Goal: Task Accomplishment & Management: Manage account settings

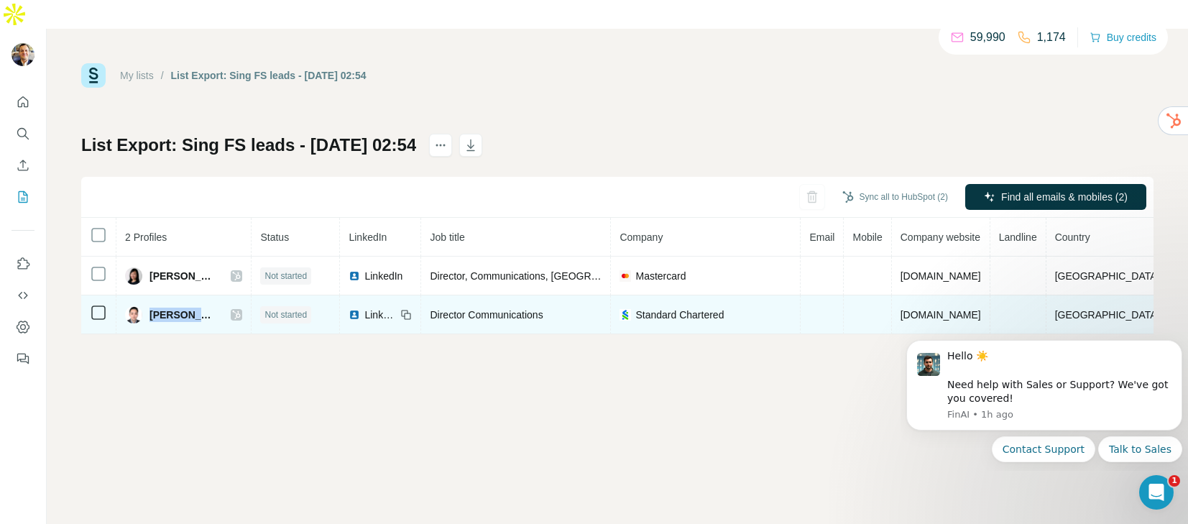
drag, startPoint x: 211, startPoint y: 282, endPoint x: 153, endPoint y: 290, distance: 58.6
click at [153, 306] on div "[PERSON_NAME]" at bounding box center [183, 314] width 117 height 17
copy span "[PERSON_NAME]"
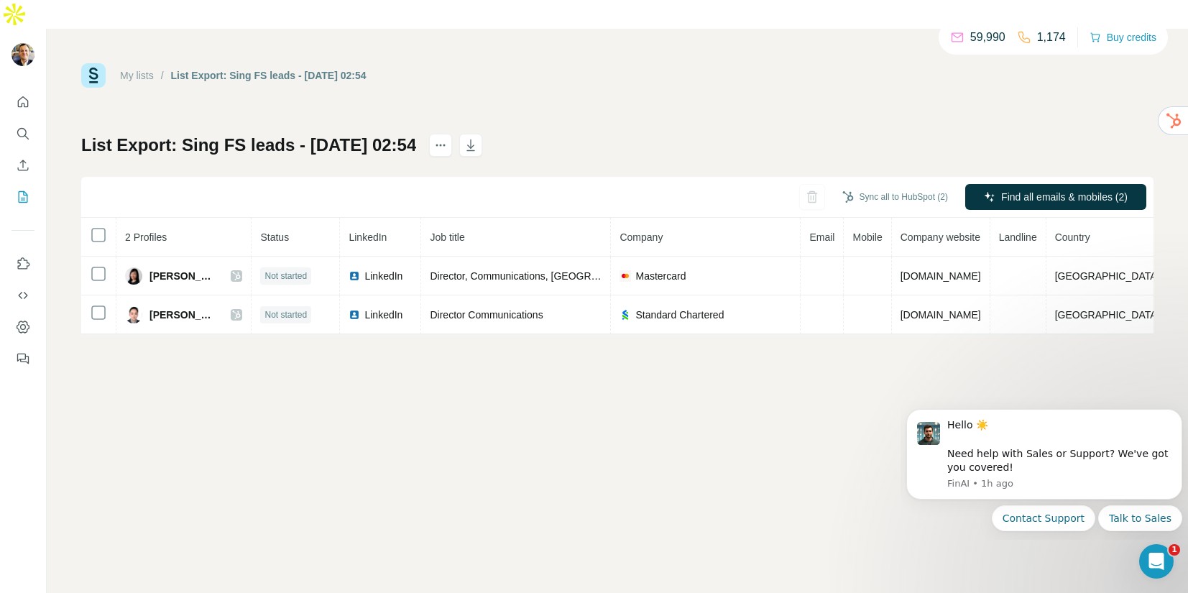
click at [423, 442] on div "My lists / List Export: Sing FS leads - [DATE] 02:54 59,990 1,174 Buy credits L…" at bounding box center [617, 325] width 1141 height 593
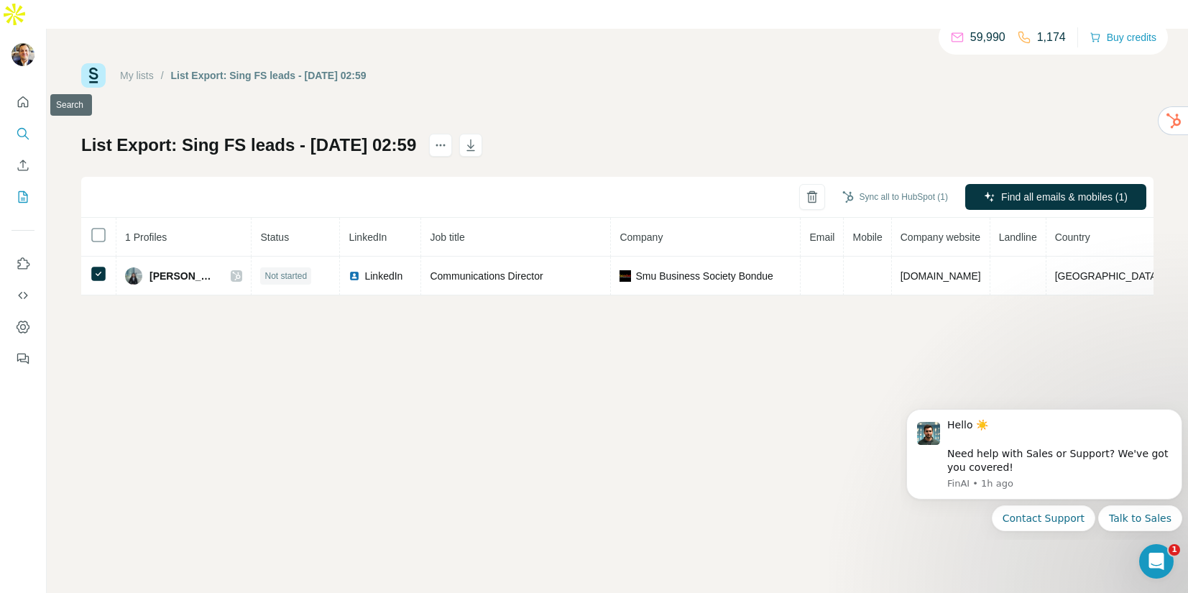
click at [24, 121] on button "Search" at bounding box center [22, 134] width 23 height 26
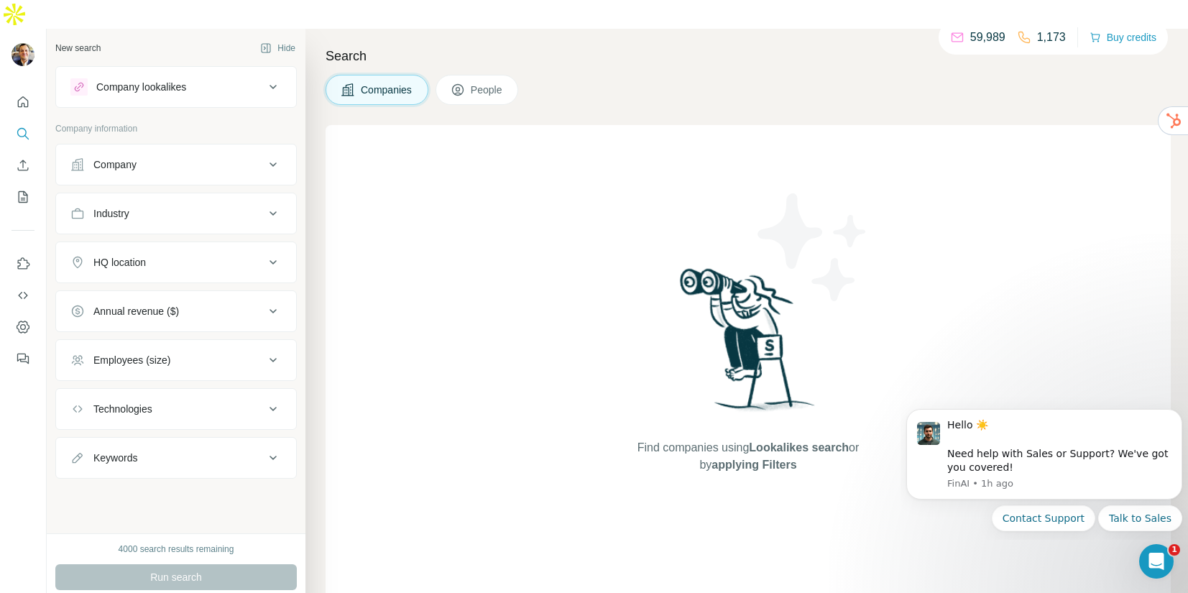
click at [221, 157] on div "Company" at bounding box center [167, 164] width 194 height 14
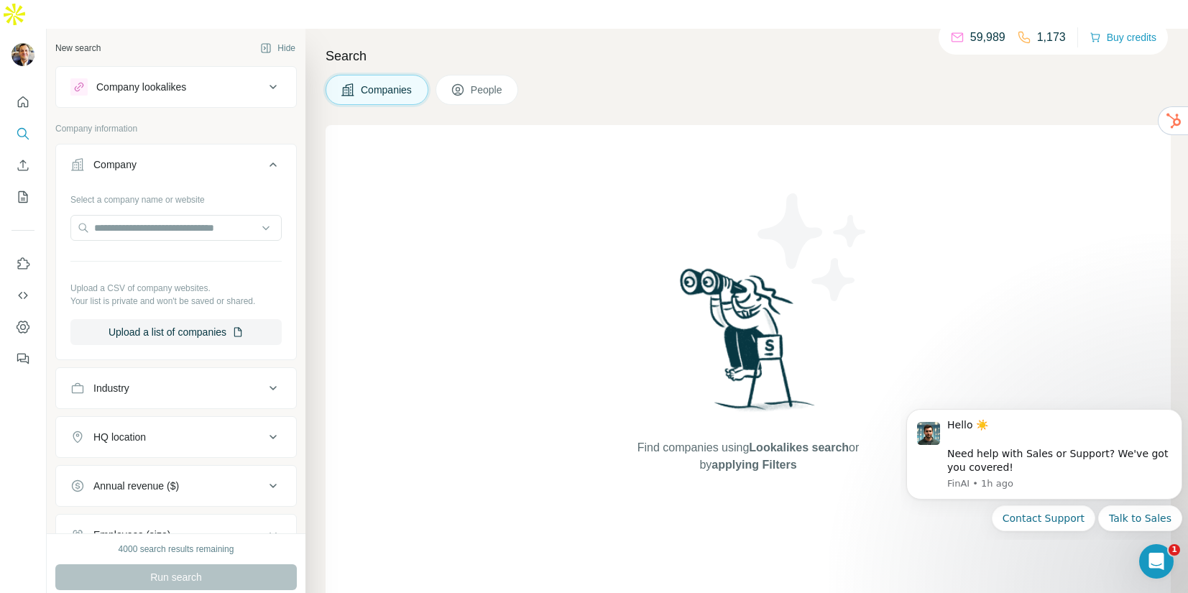
click at [221, 157] on div "Company" at bounding box center [167, 164] width 194 height 14
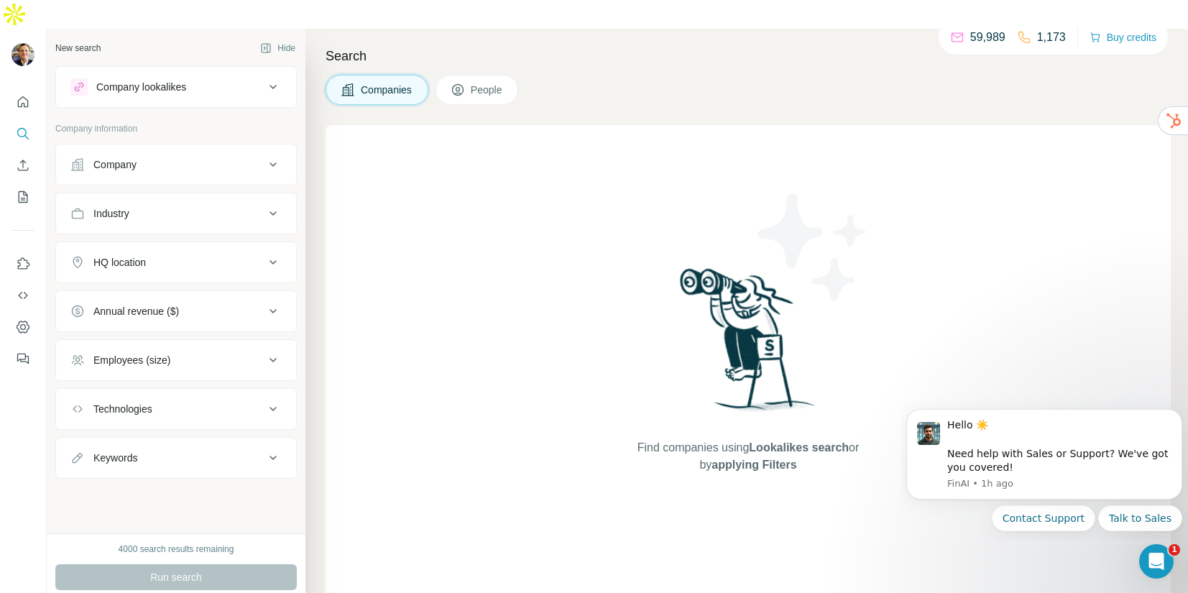
click at [207, 255] on div "HQ location" at bounding box center [167, 262] width 194 height 14
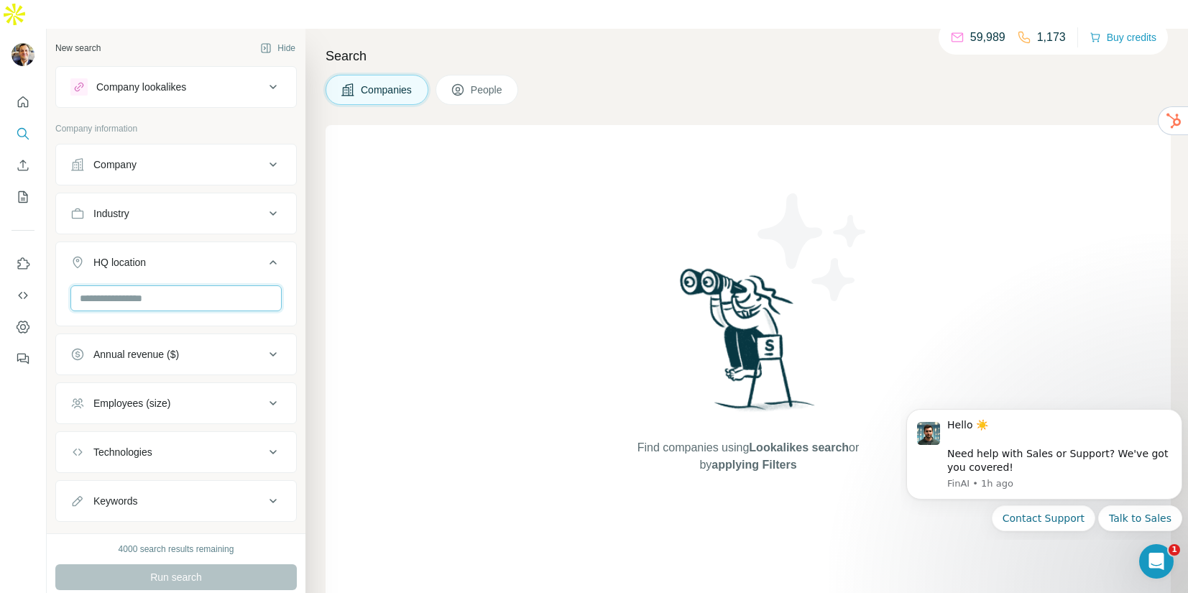
click at [169, 285] on input "text" at bounding box center [175, 298] width 211 height 26
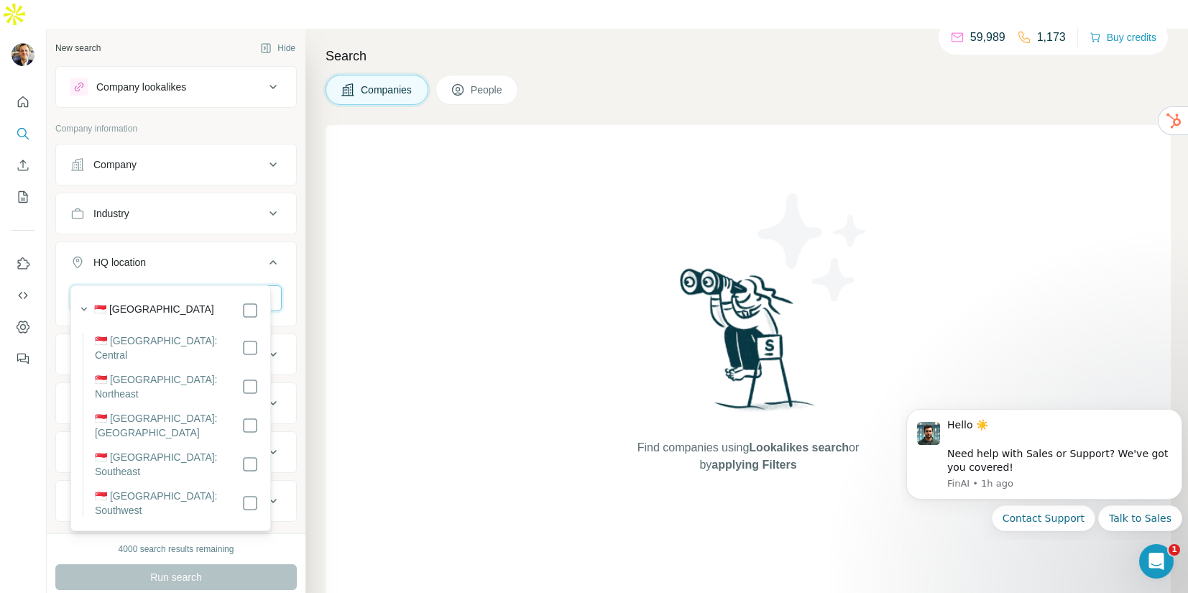
type input "******"
click at [196, 314] on div "🇸🇬 Singapore" at bounding box center [176, 310] width 165 height 17
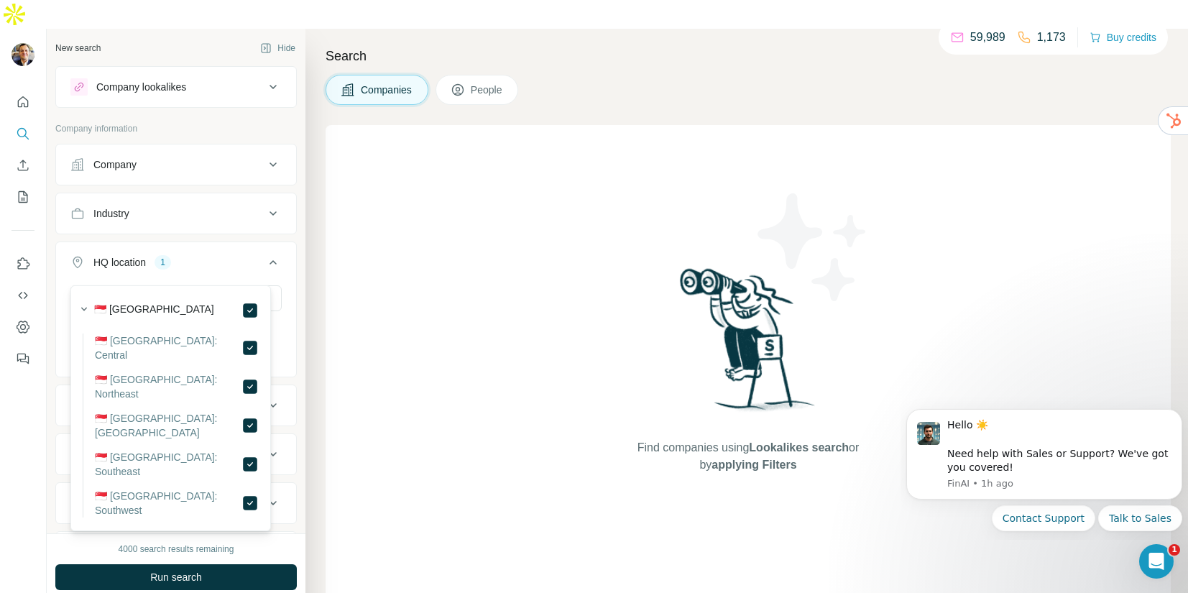
click at [279, 245] on button "HQ location 1" at bounding box center [176, 265] width 240 height 40
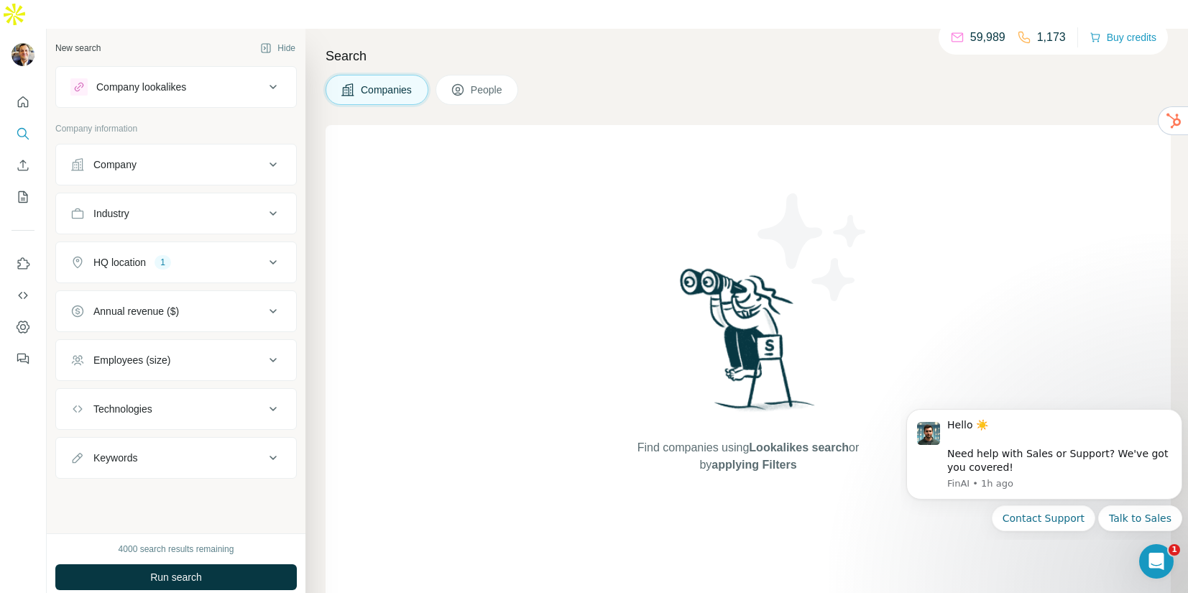
click at [198, 206] on div "Industry" at bounding box center [167, 213] width 194 height 14
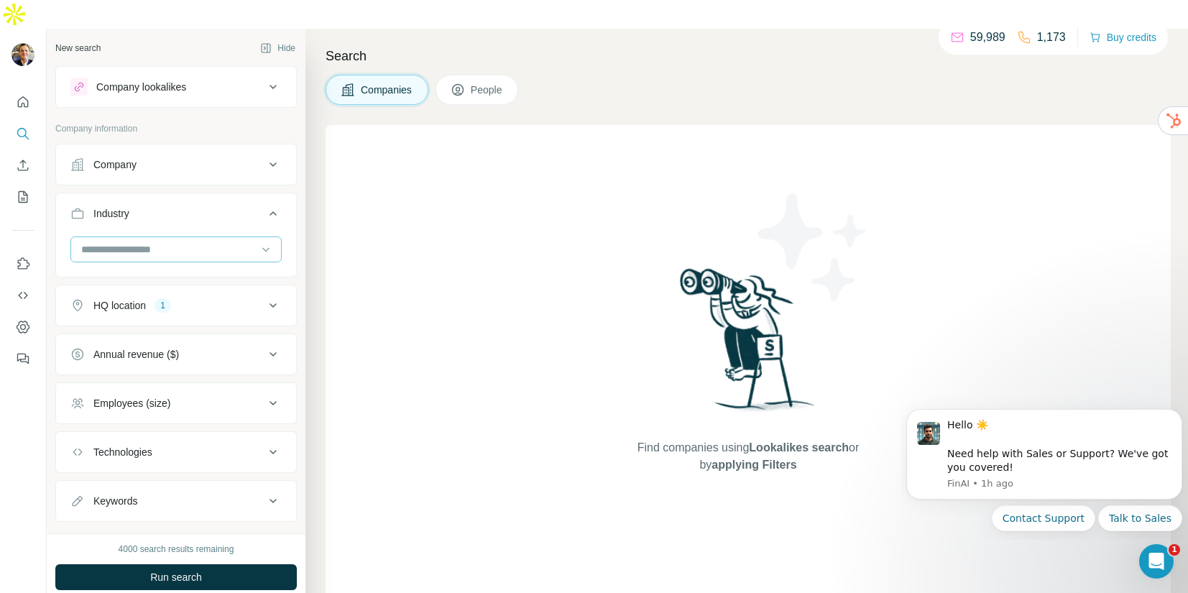
click at [190, 241] on input at bounding box center [168, 249] width 177 height 16
click at [202, 157] on div "Company" at bounding box center [167, 164] width 194 height 14
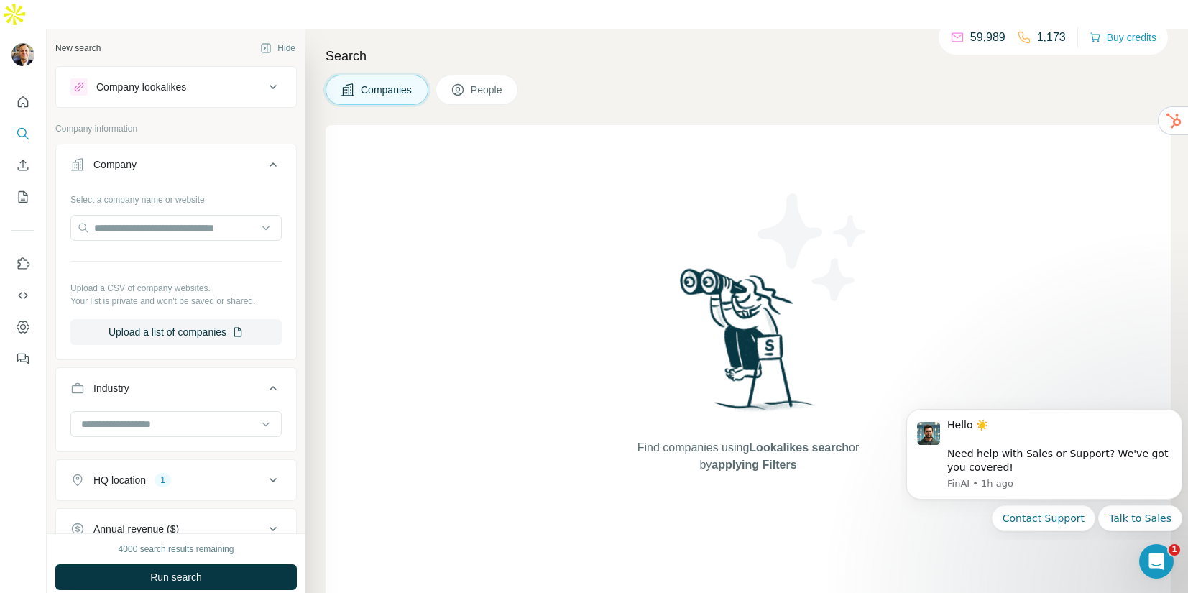
click at [202, 157] on div "Company" at bounding box center [167, 164] width 194 height 14
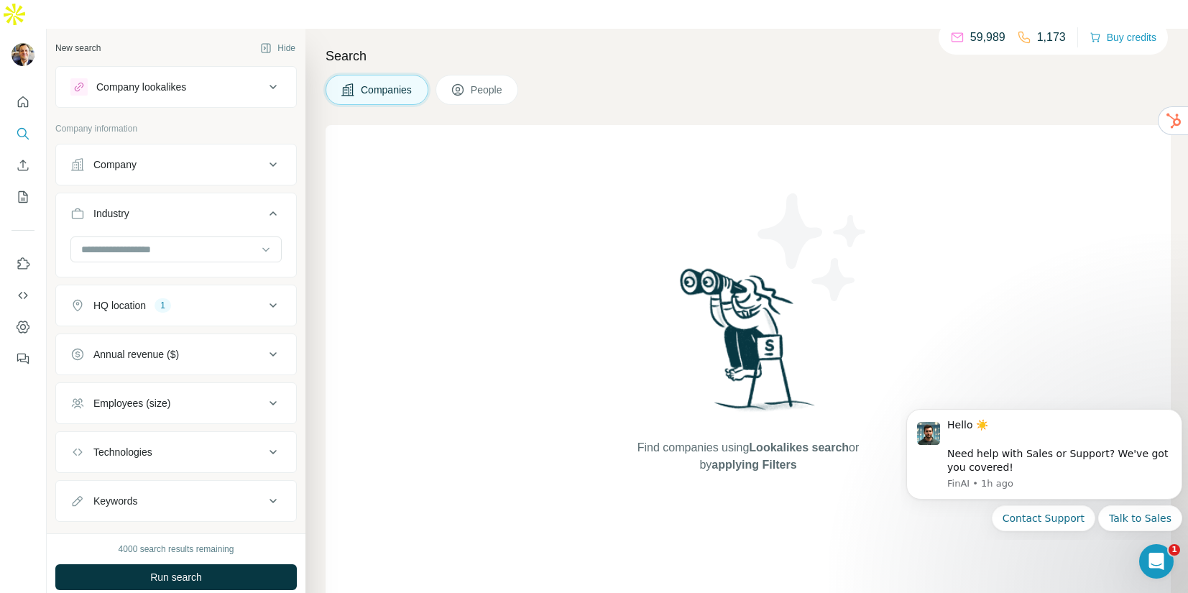
scroll to position [29, 0]
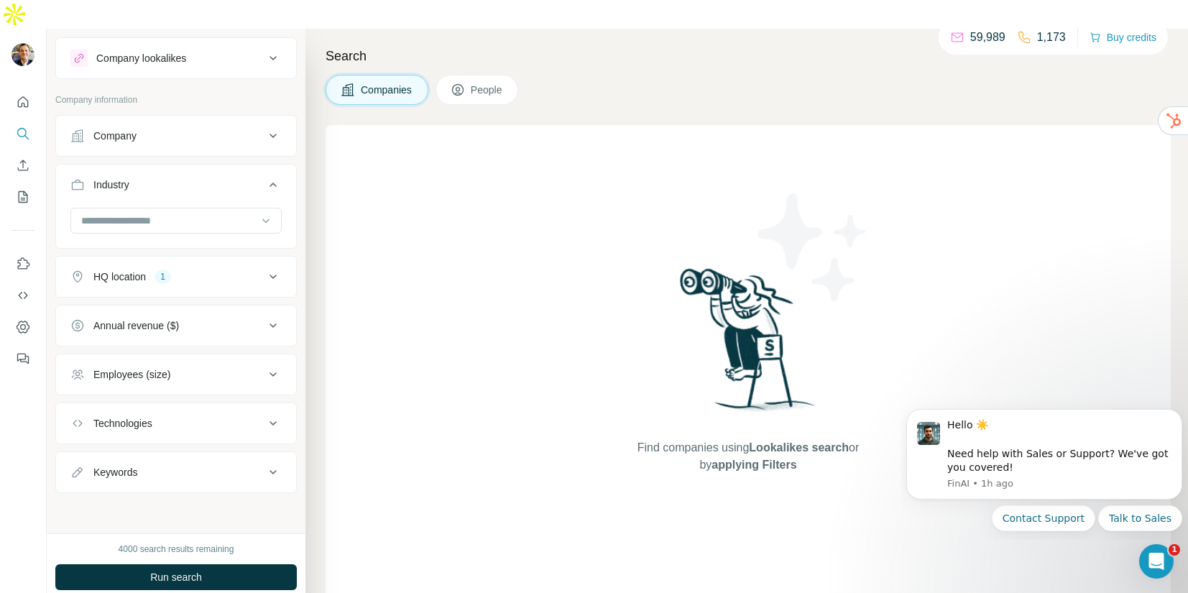
click at [165, 465] on div "Keywords" at bounding box center [167, 472] width 194 height 14
click at [150, 495] on input "text" at bounding box center [161, 508] width 182 height 26
type input "*"
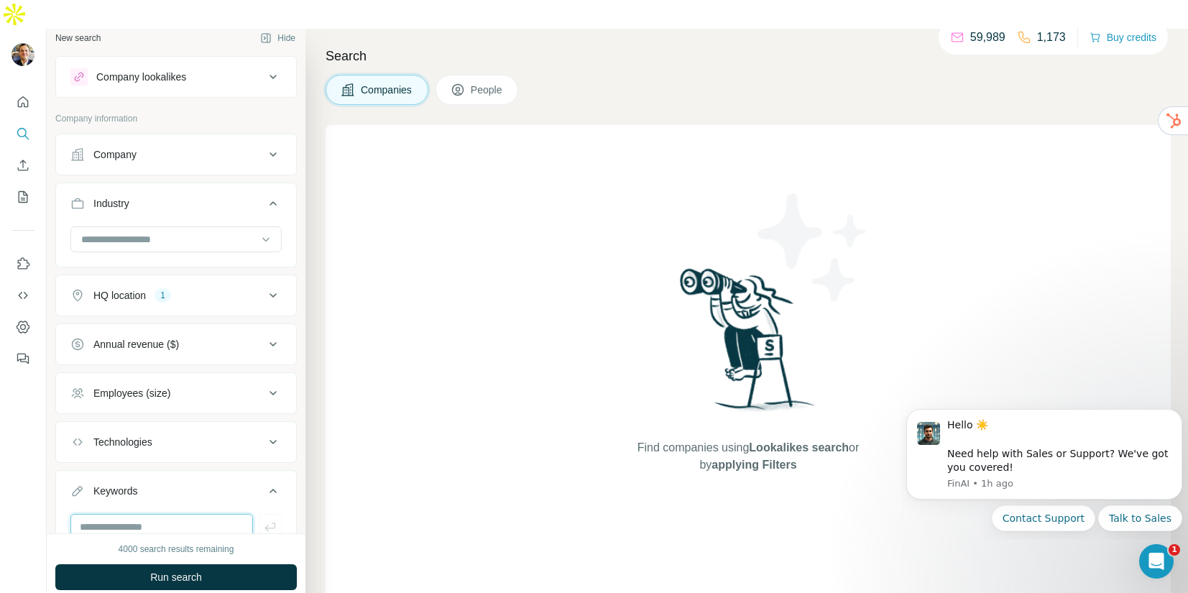
scroll to position [0, 0]
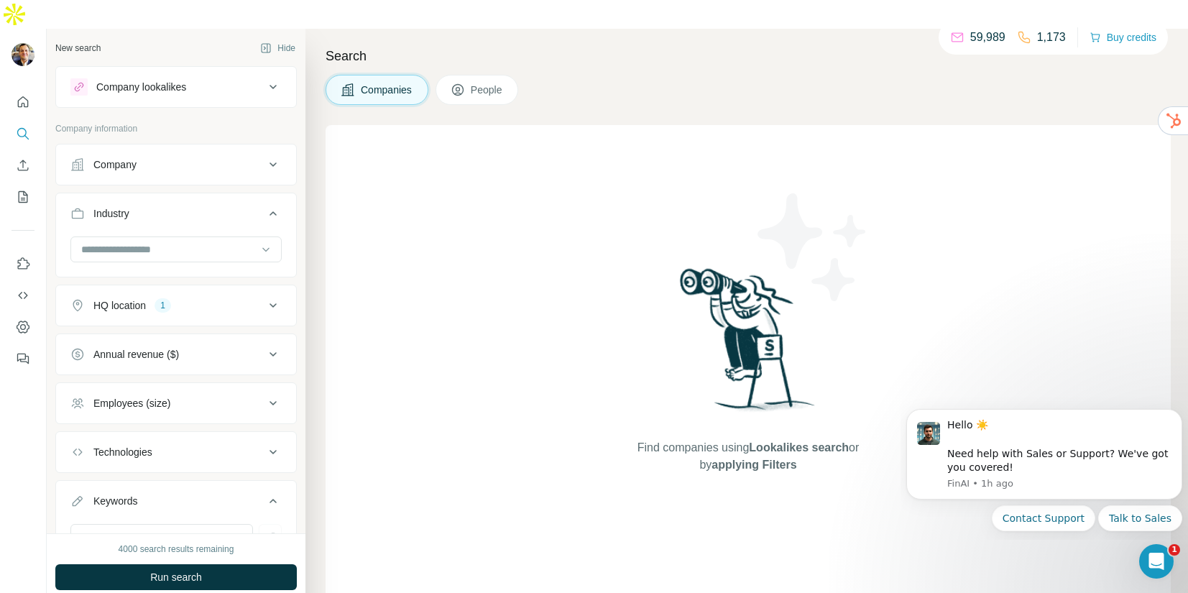
click at [269, 162] on icon at bounding box center [272, 164] width 7 height 4
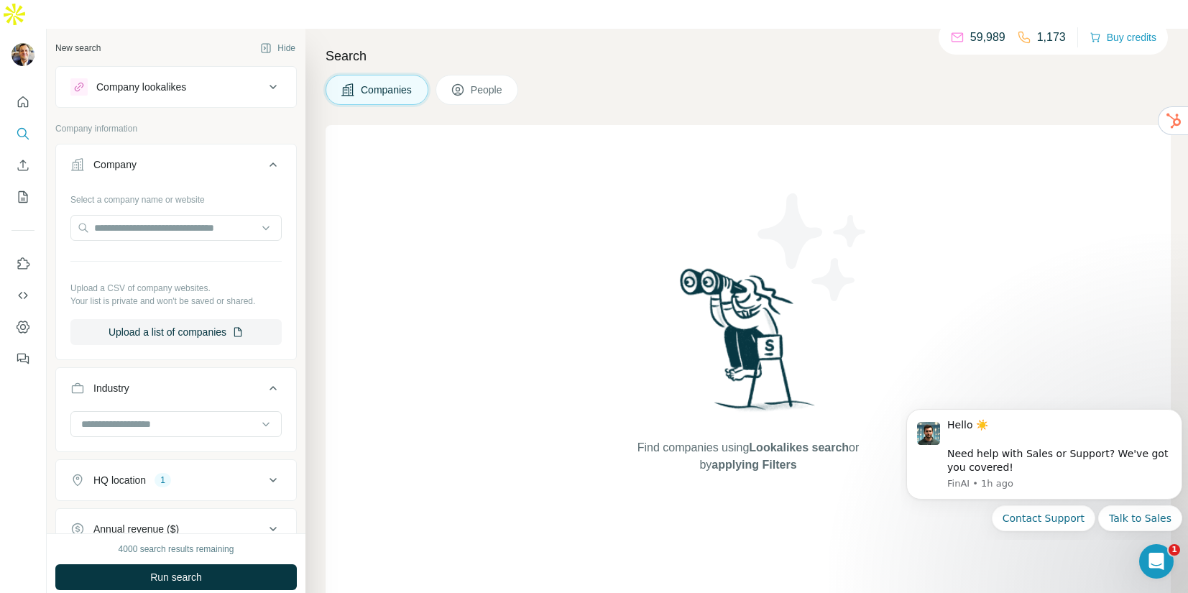
click at [269, 162] on icon at bounding box center [272, 164] width 7 height 4
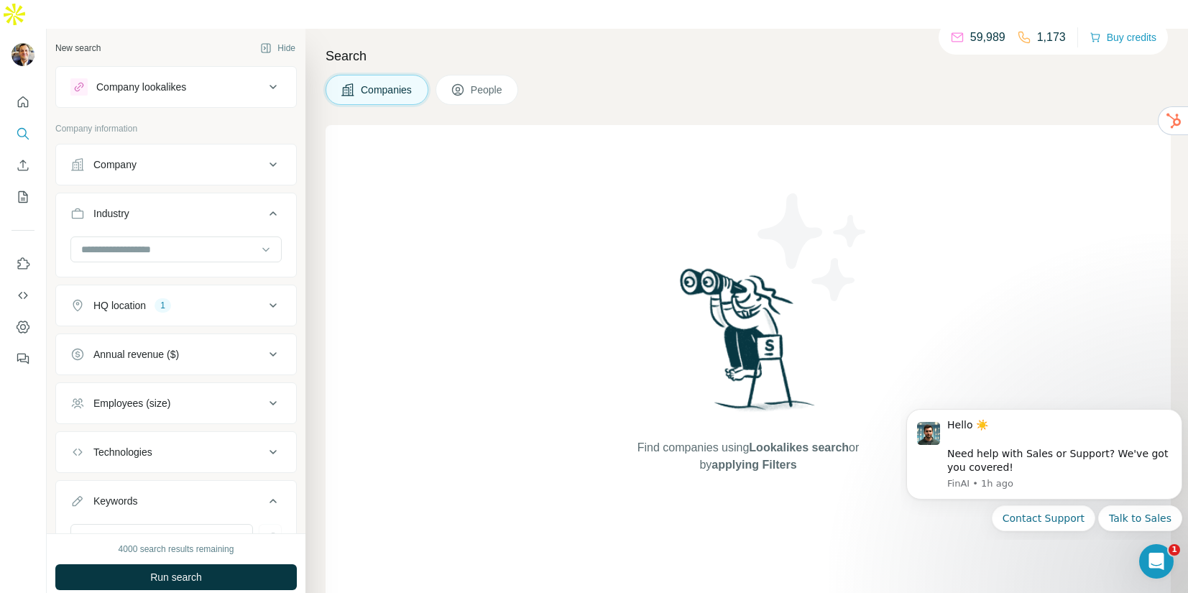
click at [264, 205] on icon at bounding box center [272, 213] width 17 height 17
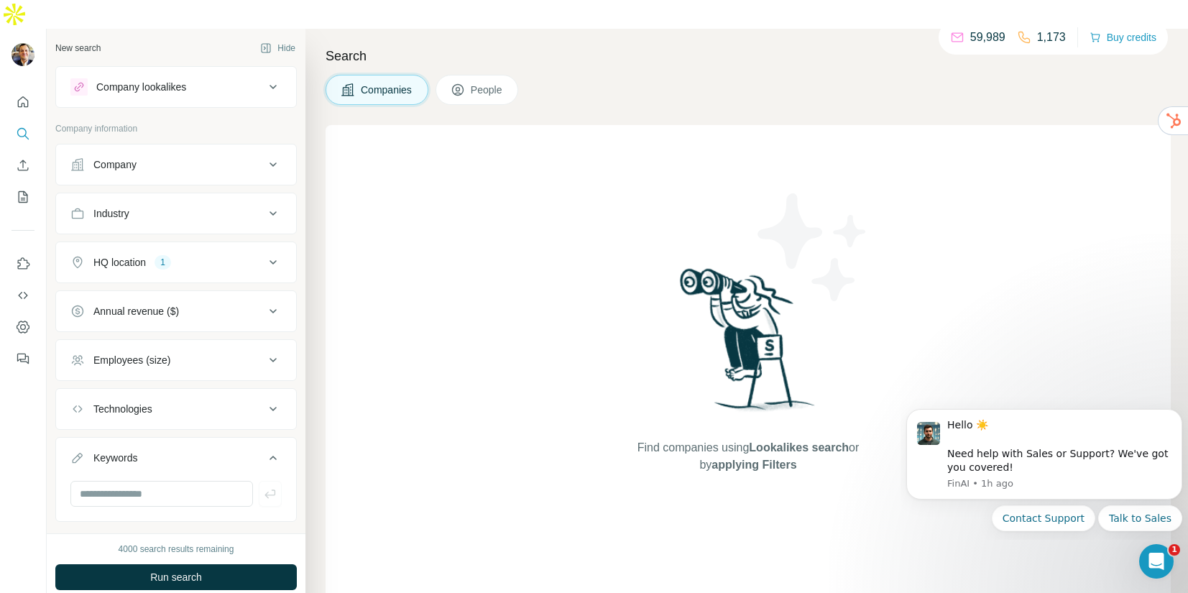
click at [469, 75] on button "People" at bounding box center [476, 90] width 83 height 30
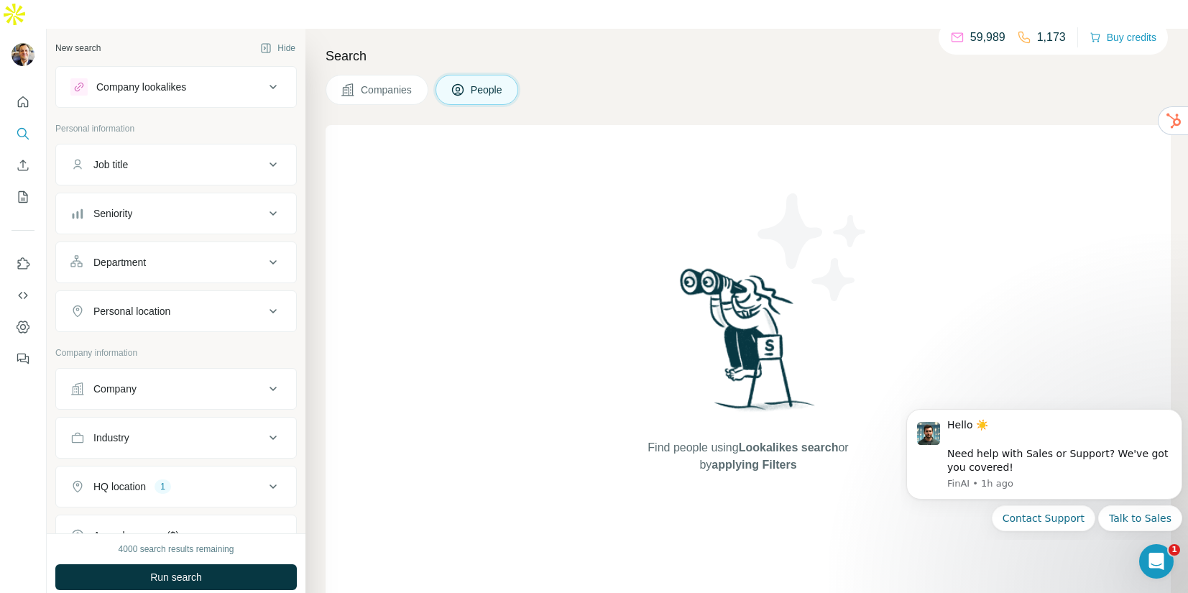
click at [175, 255] on div "Department" at bounding box center [167, 262] width 194 height 14
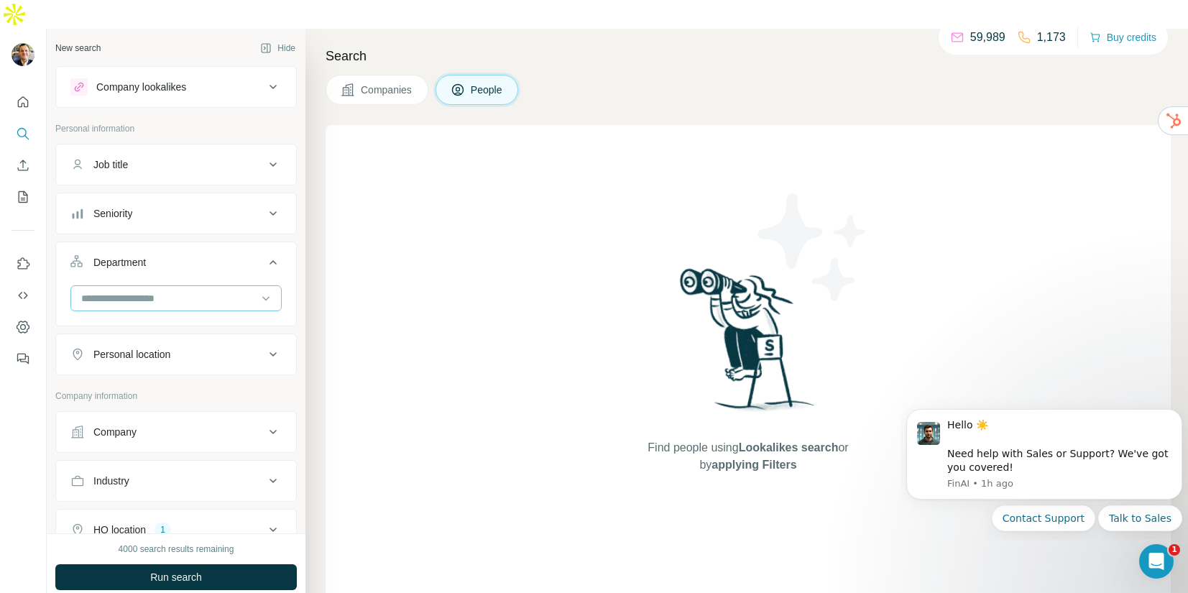
click at [173, 290] on input at bounding box center [168, 298] width 177 height 16
type input "**"
click at [170, 294] on div "PR and Communications" at bounding box center [170, 302] width 193 height 26
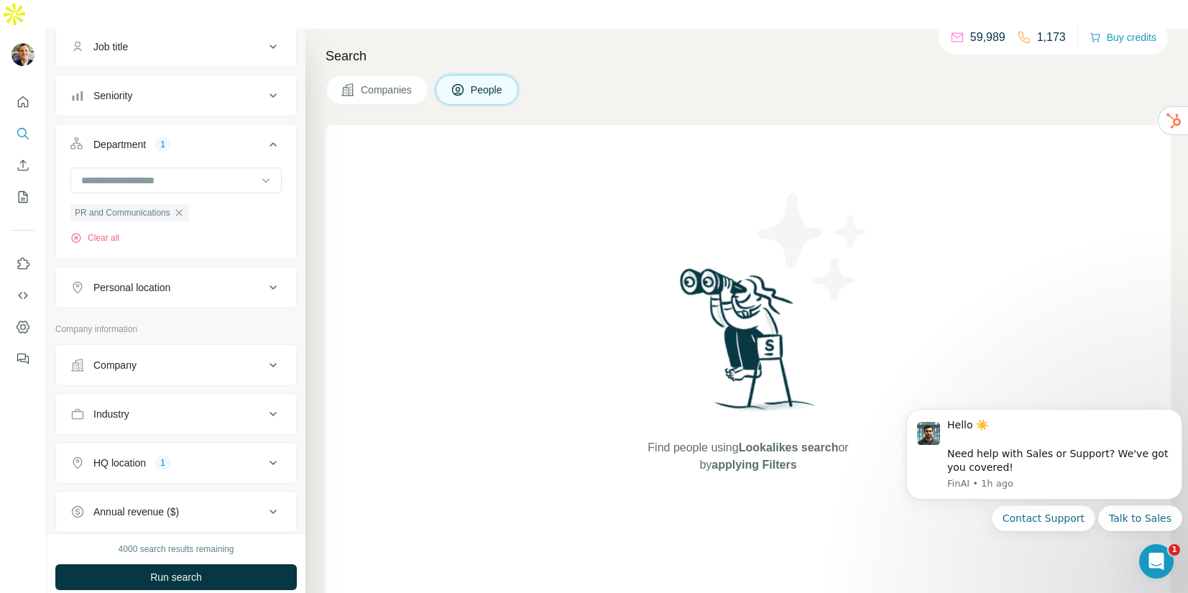
scroll to position [144, 0]
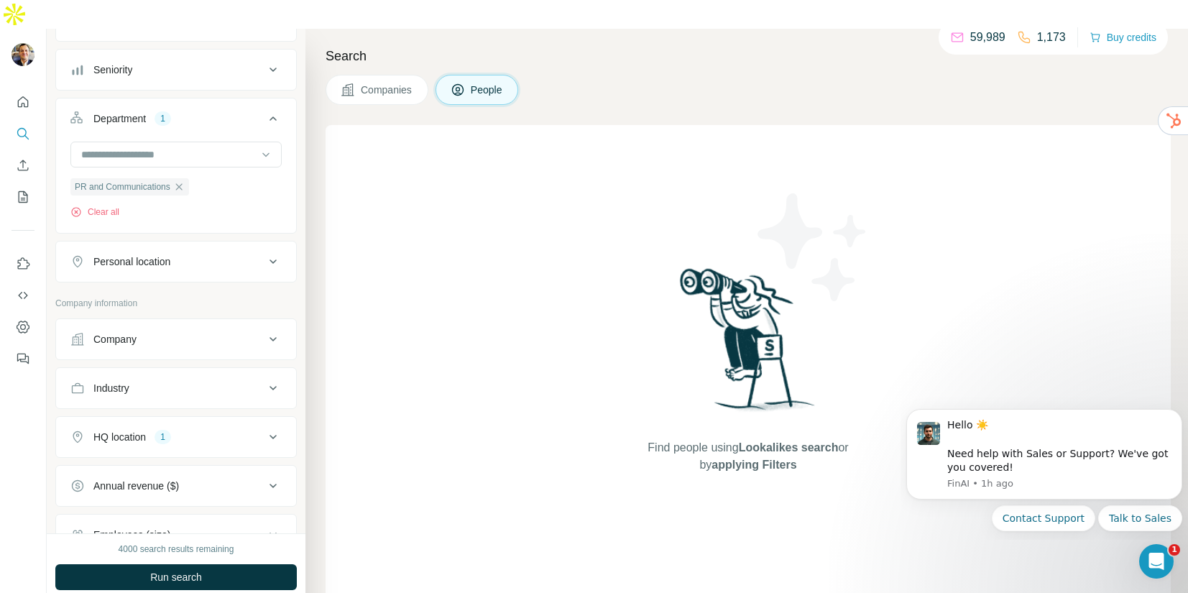
click at [190, 254] on div "Personal location" at bounding box center [167, 261] width 194 height 14
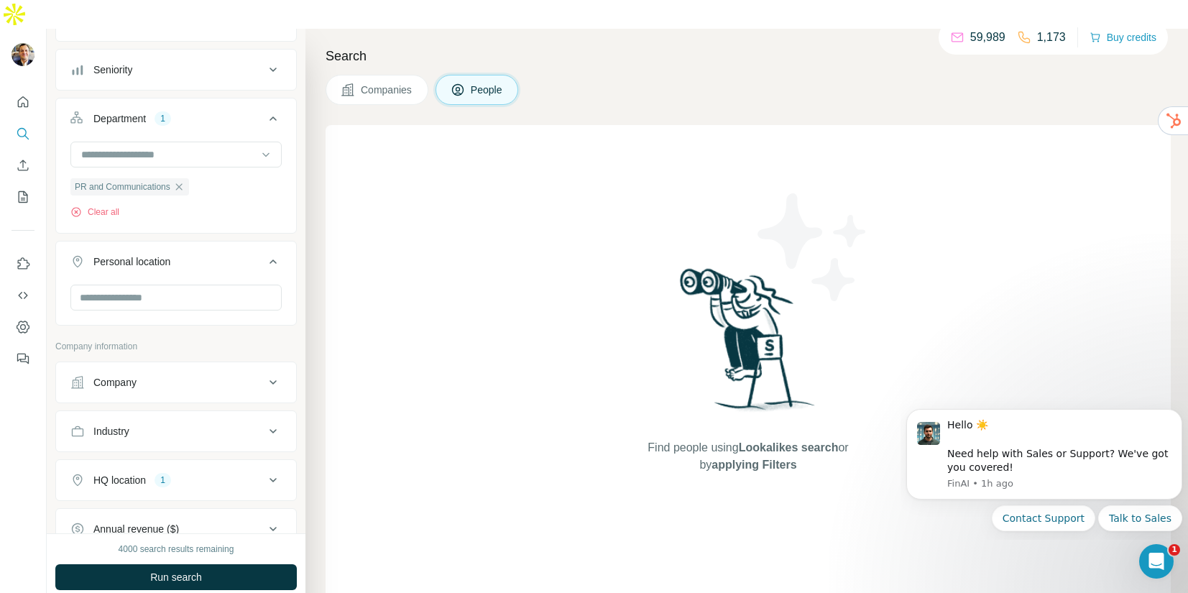
scroll to position [0, 0]
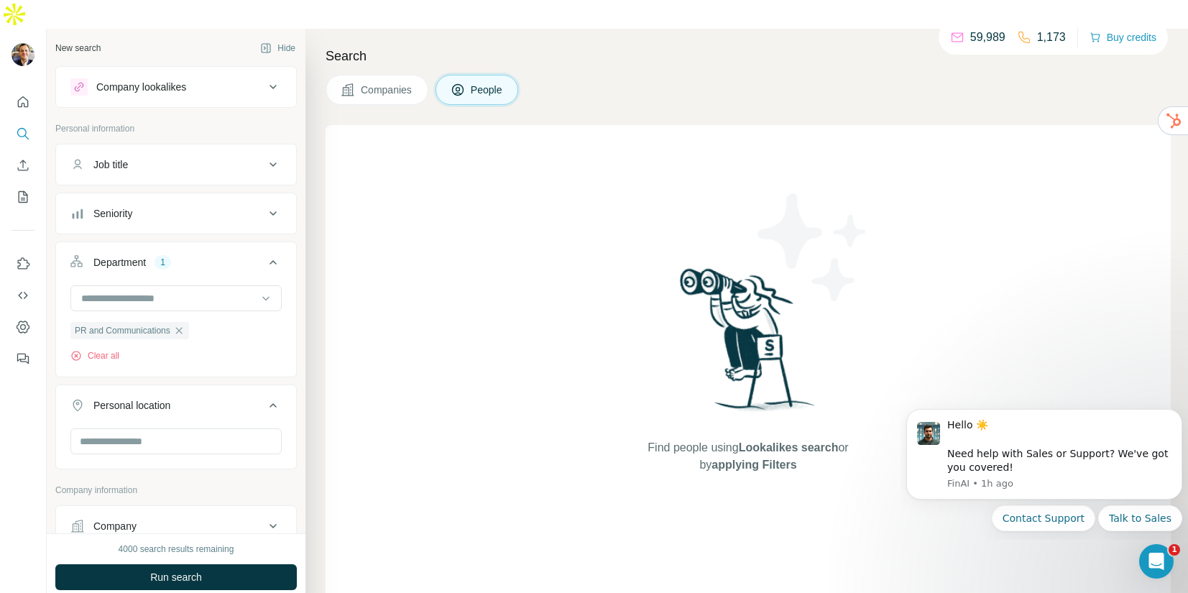
click at [396, 83] on span "Companies" at bounding box center [387, 90] width 52 height 14
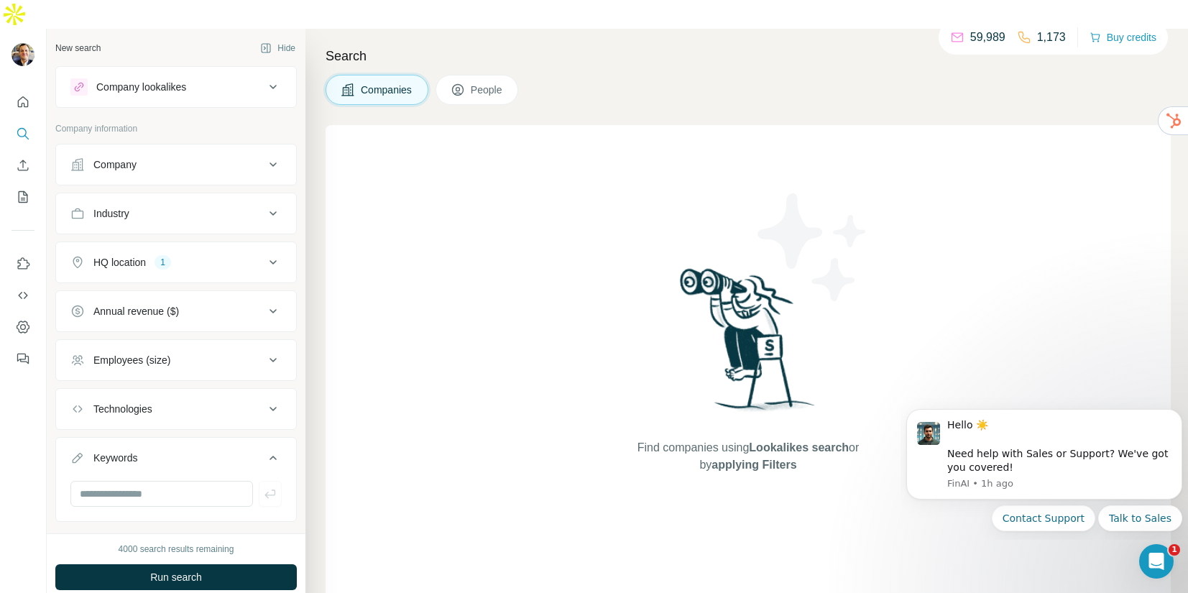
click at [191, 255] on div "HQ location 1" at bounding box center [167, 262] width 194 height 14
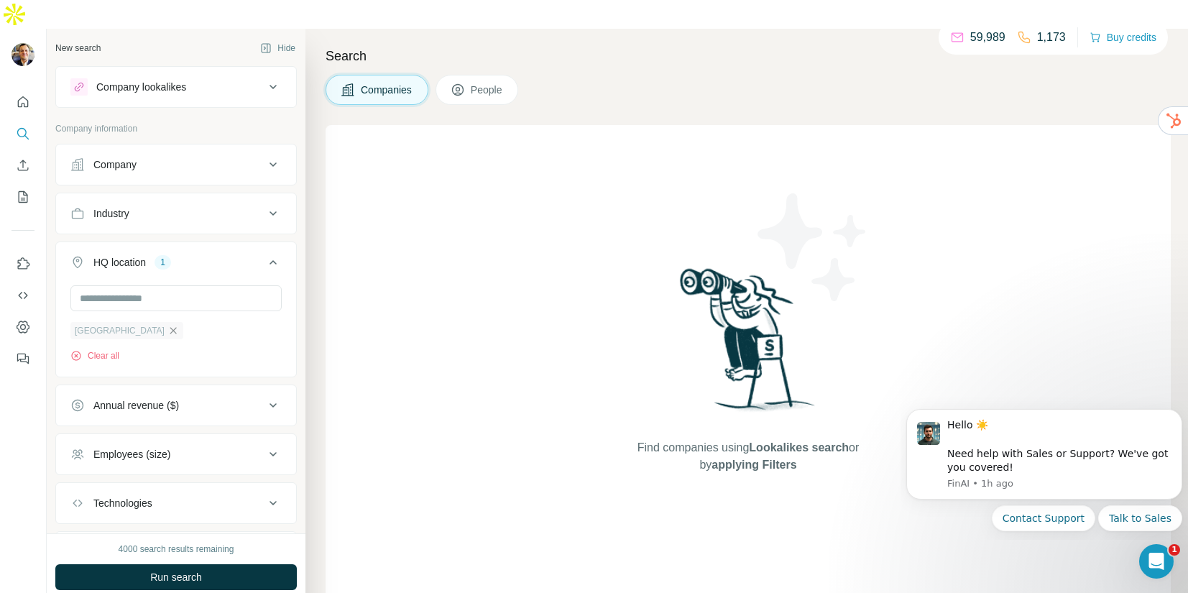
click at [167, 325] on icon "button" at bounding box center [172, 330] width 11 height 11
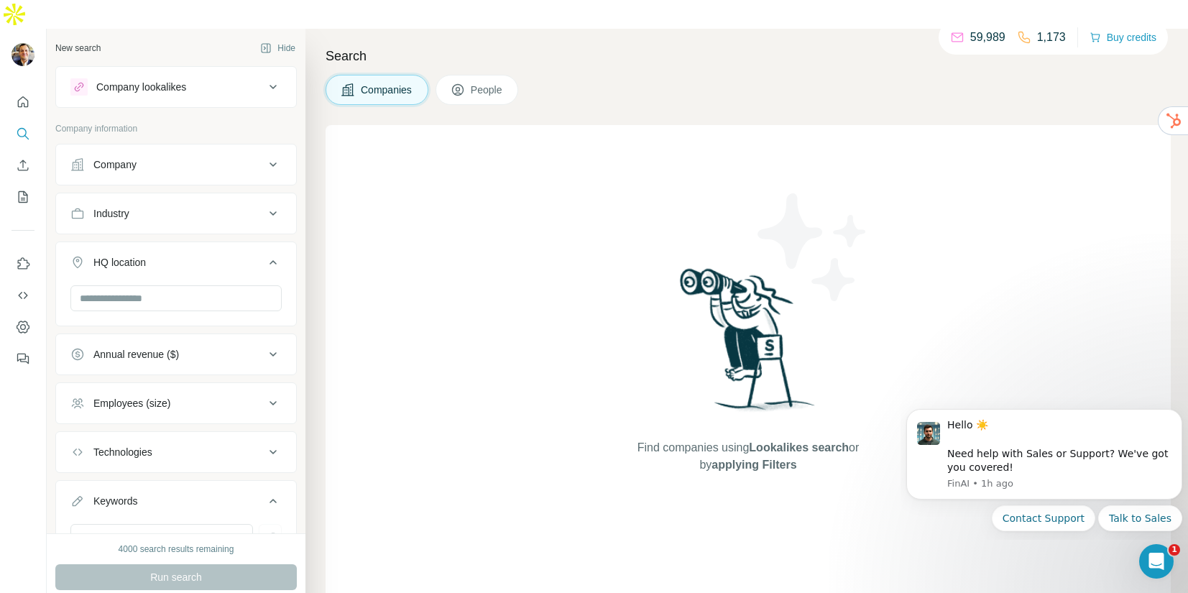
click at [491, 83] on span "People" at bounding box center [487, 90] width 33 height 14
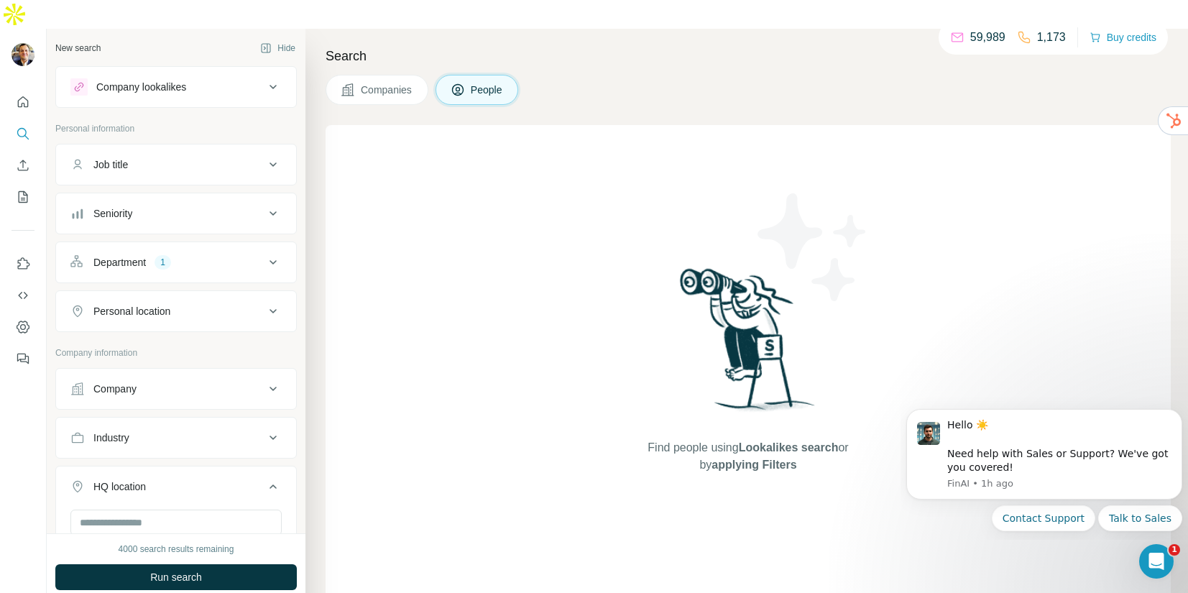
click at [170, 304] on div "Personal location" at bounding box center [131, 311] width 77 height 14
click at [161, 334] on input "text" at bounding box center [175, 347] width 211 height 26
type input "****"
click at [172, 360] on div "🇸🇬 Singapore" at bounding box center [171, 356] width 176 height 17
click at [241, 353] on icon at bounding box center [249, 356] width 17 height 17
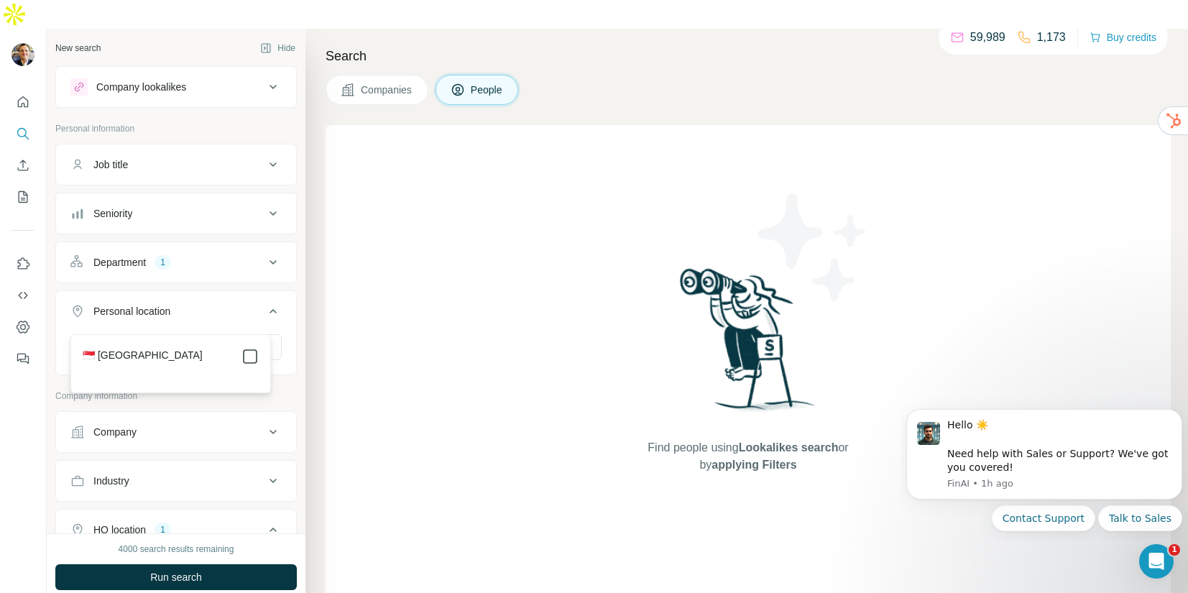
scroll to position [147, 0]
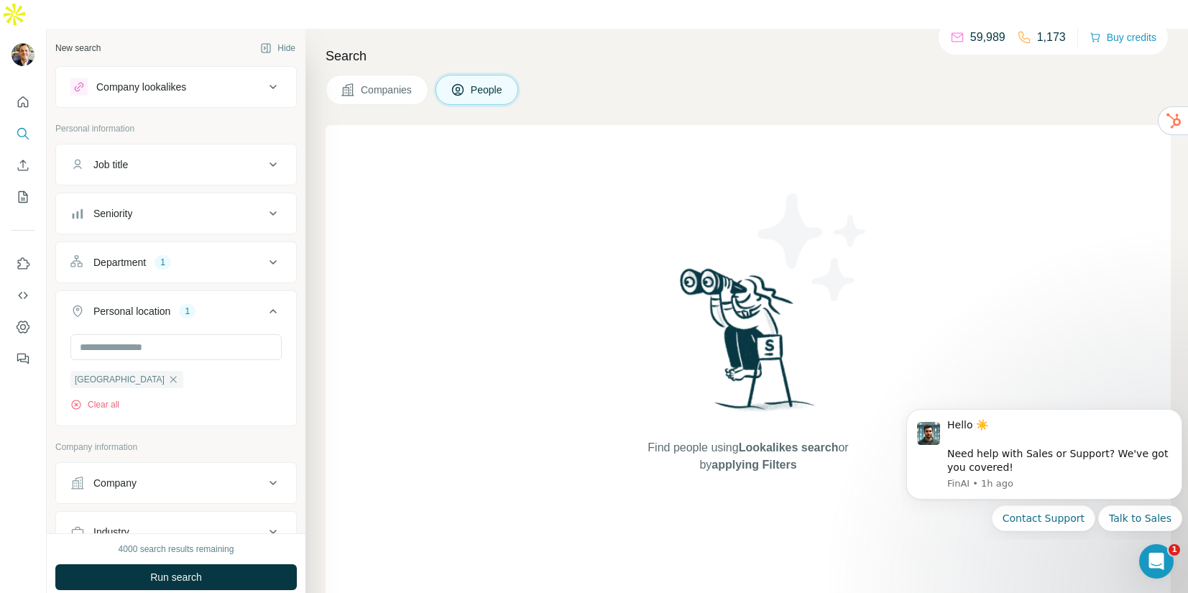
click at [152, 157] on div "Job title" at bounding box center [167, 164] width 194 height 14
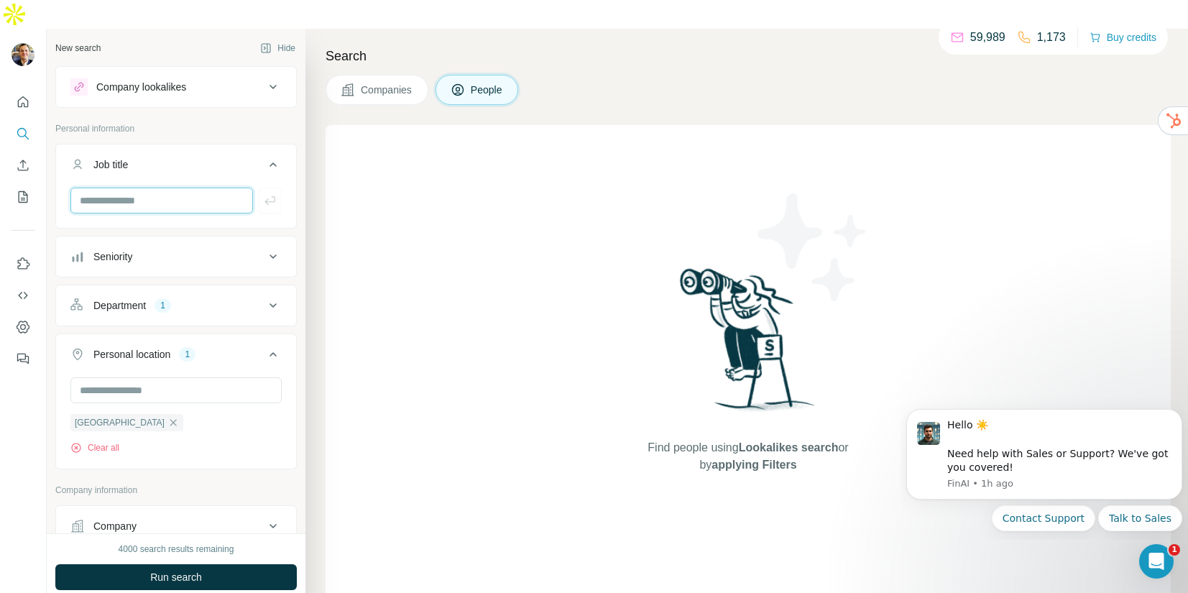
click at [134, 188] on input "text" at bounding box center [161, 201] width 182 height 26
type input "**********"
click at [272, 188] on div "**********" at bounding box center [176, 206] width 240 height 37
click at [263, 193] on icon "button" at bounding box center [270, 200] width 14 height 14
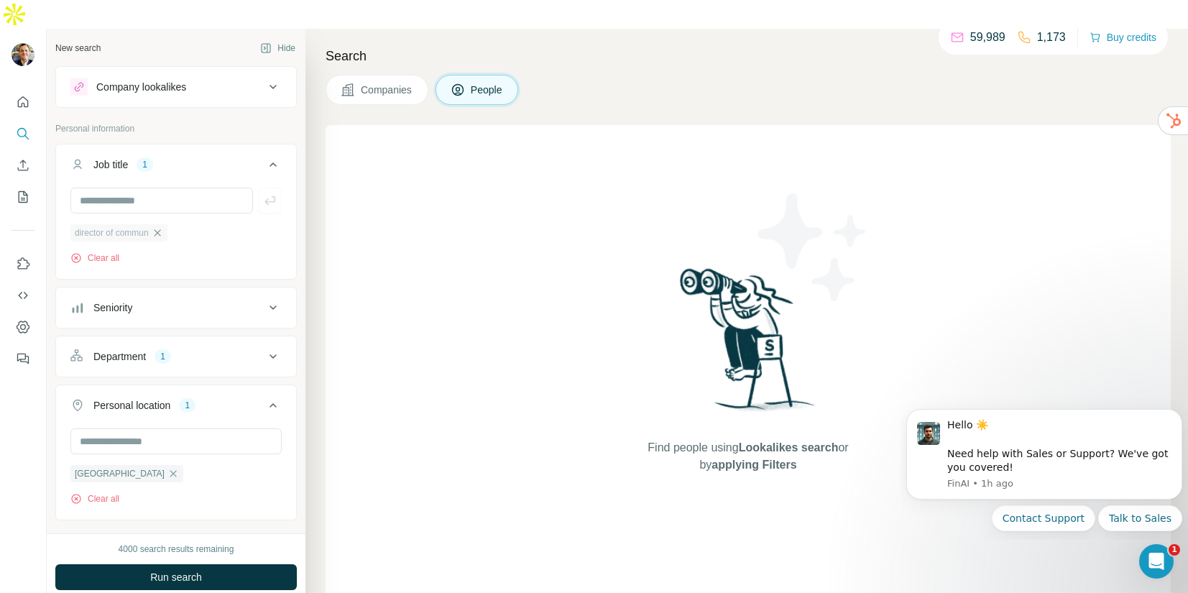
click at [163, 227] on icon "button" at bounding box center [157, 232] width 11 height 11
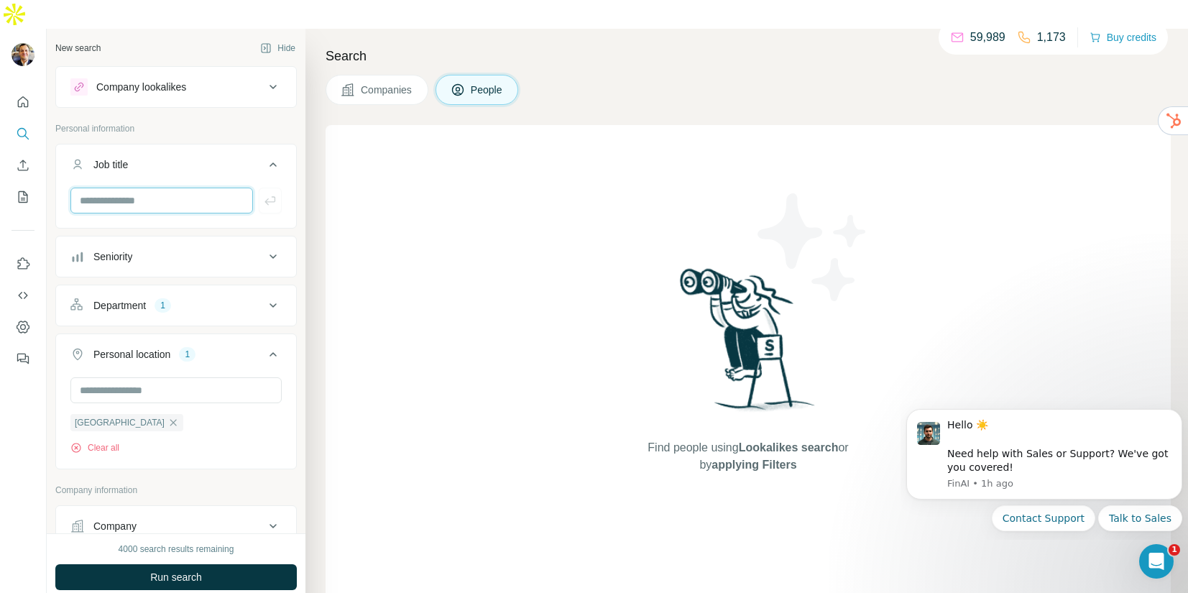
click at [145, 188] on input "text" at bounding box center [161, 201] width 182 height 26
type input "*"
type input "**********"
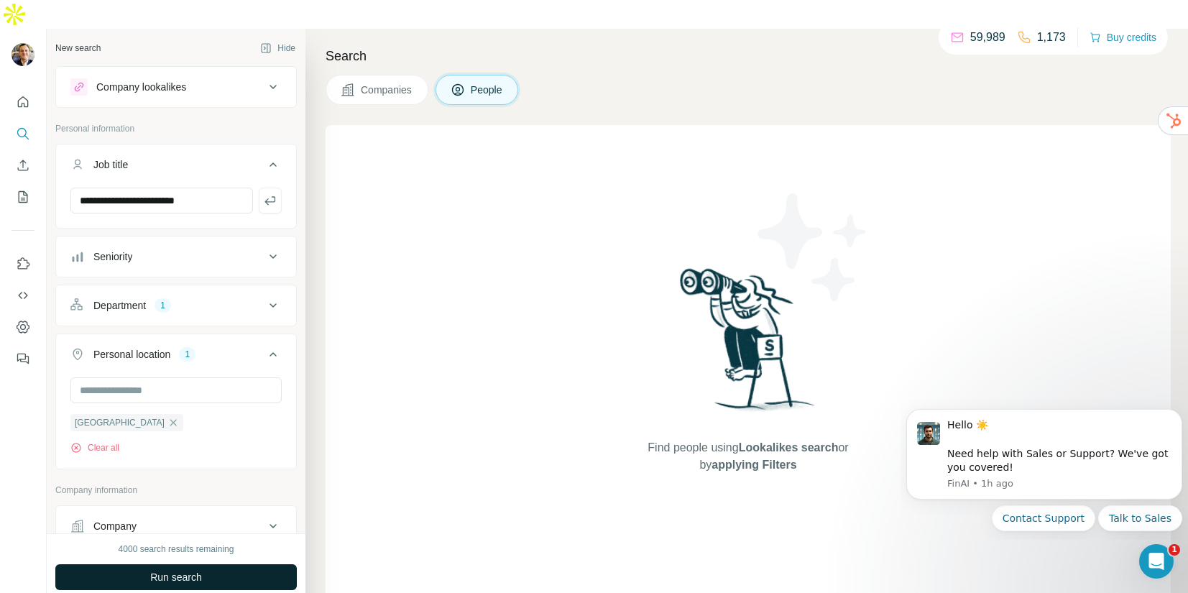
click at [205, 564] on button "Run search" at bounding box center [175, 577] width 241 height 26
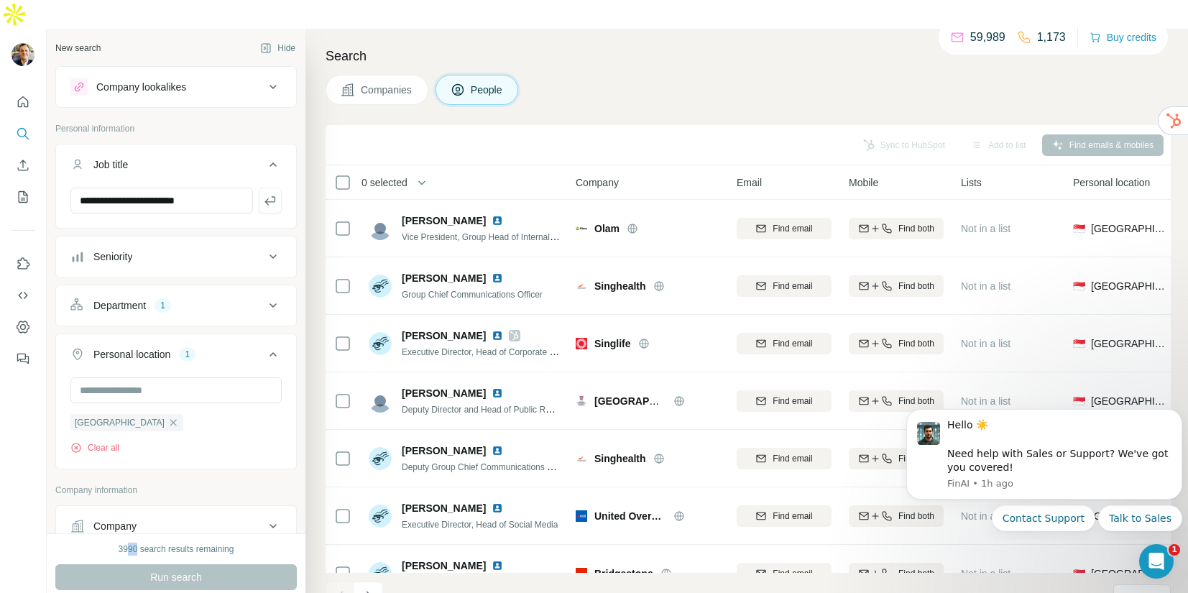
drag, startPoint x: 135, startPoint y: 519, endPoint x: 125, endPoint y: 519, distance: 10.1
click at [125, 542] on div "3990 search results remaining" at bounding box center [177, 548] width 116 height 13
click at [154, 542] on div "3990 search results remaining" at bounding box center [177, 548] width 116 height 13
drag, startPoint x: 249, startPoint y: 520, endPoint x: 105, endPoint y: 529, distance: 143.9
click at [105, 533] on div "3990 search results remaining Run search Clear Save search Share filters" at bounding box center [176, 577] width 259 height 88
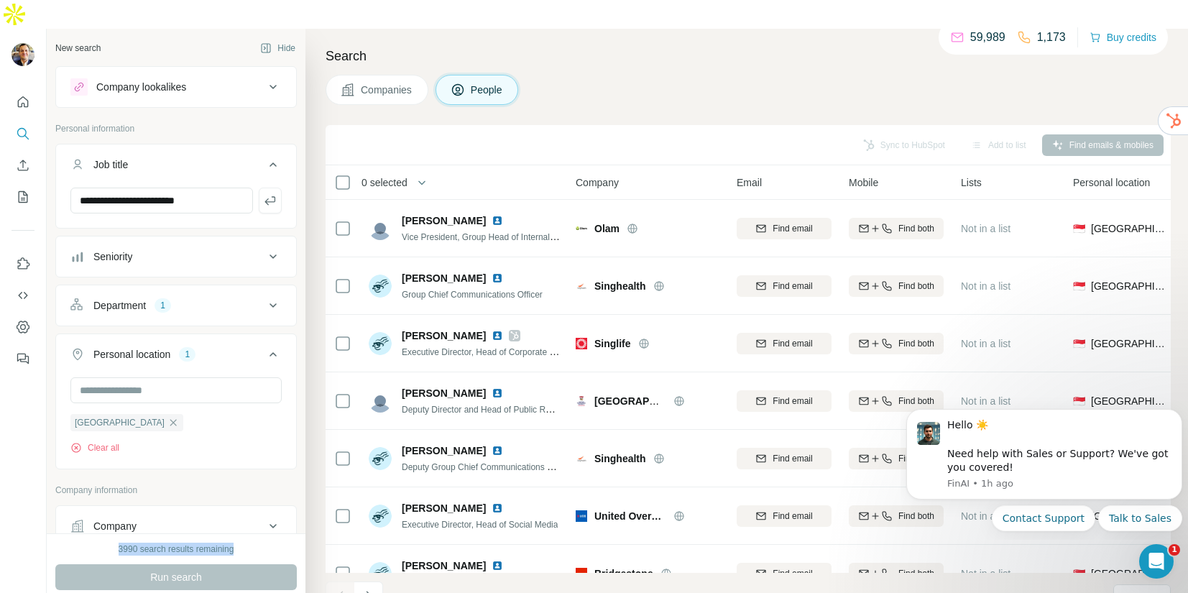
click at [281, 533] on div "3990 search results remaining Run search Clear Save search Share filters" at bounding box center [176, 577] width 259 height 88
drag, startPoint x: 242, startPoint y: 521, endPoint x: 107, endPoint y: 525, distance: 135.1
click at [107, 542] on div "3990 search results remaining" at bounding box center [175, 548] width 241 height 13
click at [259, 542] on div "3990 search results remaining" at bounding box center [175, 548] width 241 height 13
drag, startPoint x: 249, startPoint y: 522, endPoint x: 114, endPoint y: 524, distance: 134.4
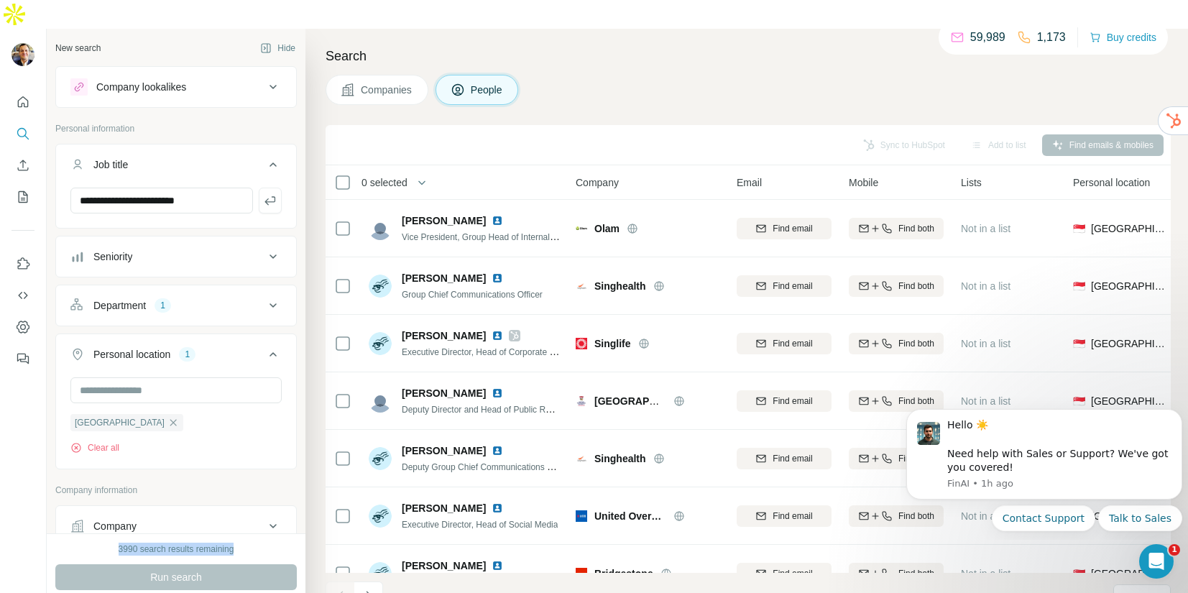
click at [114, 542] on div "3990 search results remaining" at bounding box center [175, 548] width 241 height 13
click at [372, 588] on icon "Navigate to next page" at bounding box center [368, 595] width 14 height 14
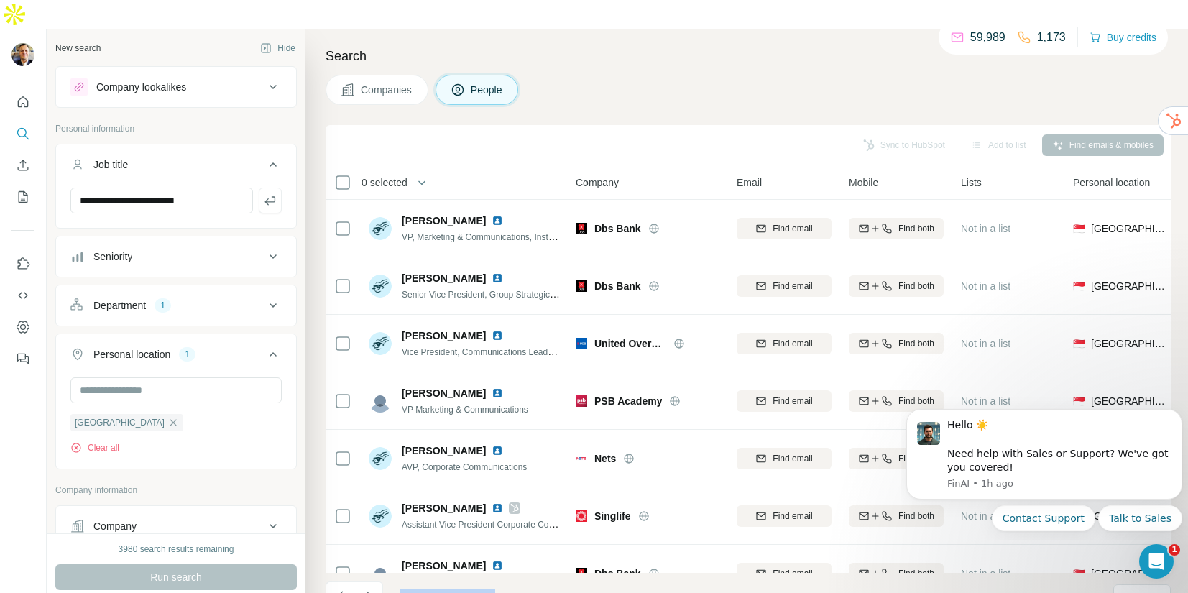
drag, startPoint x: 527, startPoint y: 569, endPoint x: 400, endPoint y: 573, distance: 126.5
click at [400, 573] on footer "11 - 20 of 1,194 results Rows per page 10" at bounding box center [747, 597] width 845 height 49
drag, startPoint x: 243, startPoint y: 521, endPoint x: 94, endPoint y: 525, distance: 148.8
click at [94, 542] on div "3980 search results remaining" at bounding box center [175, 548] width 241 height 13
click at [1129, 589] on p "10" at bounding box center [1127, 596] width 11 height 14
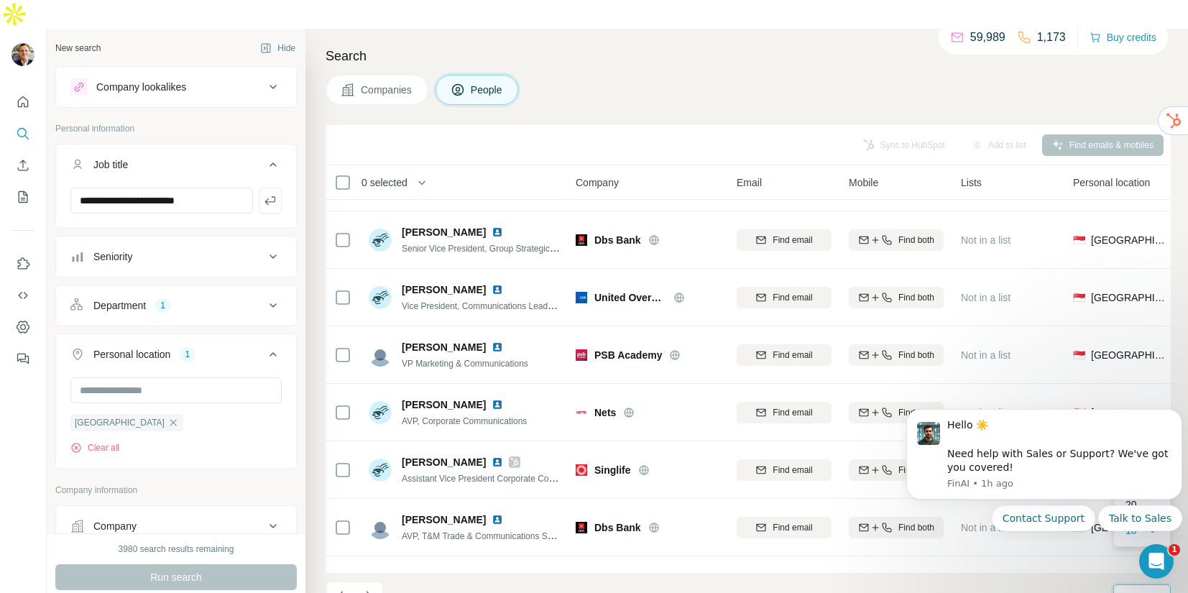
scroll to position [72, 0]
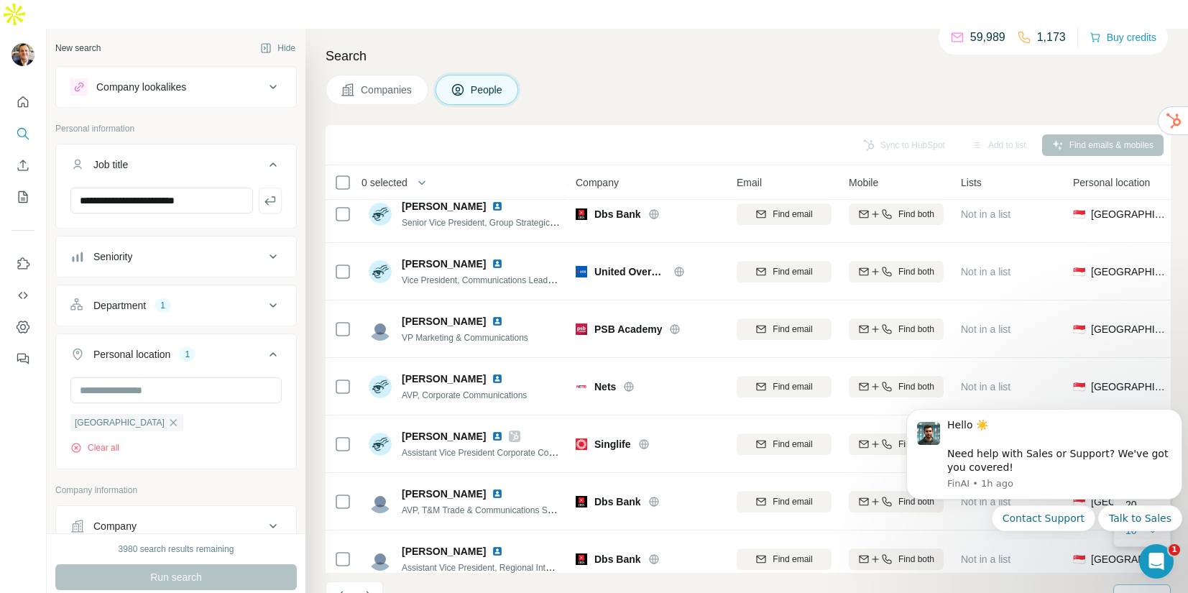
click at [1125, 500] on div "Hello ☀️ ​ Need help with Sales or Support? We've got you covered! FinAI • 1h a…" at bounding box center [1044, 470] width 276 height 122
click at [1180, 411] on icon "Dismiss notification" at bounding box center [1178, 414] width 8 height 8
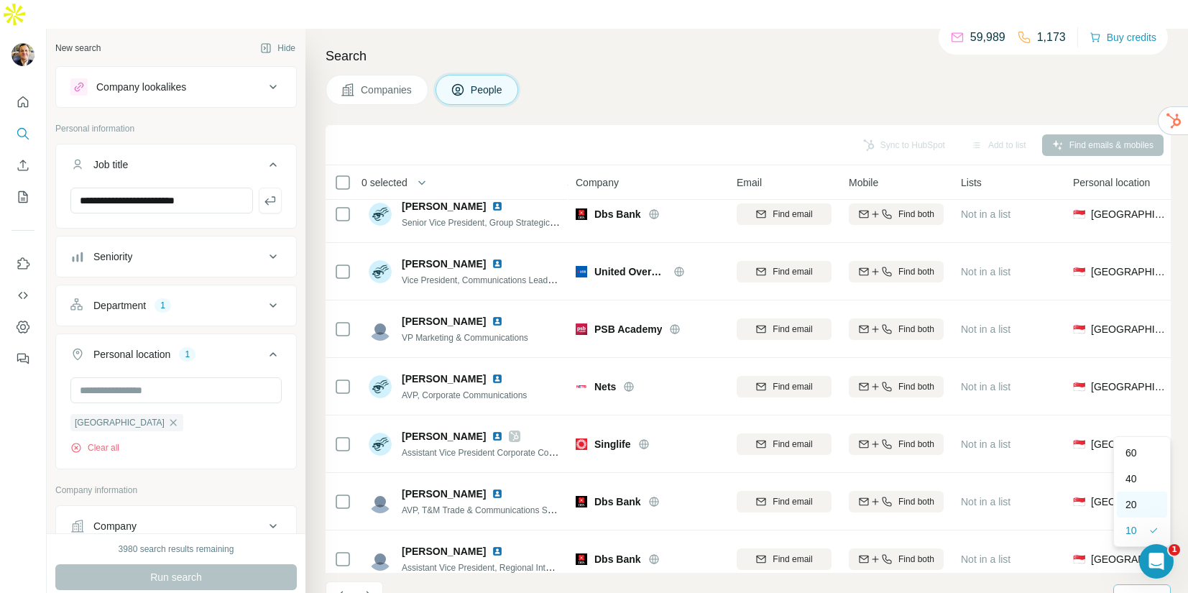
click at [1139, 506] on div "20" at bounding box center [1141, 504] width 33 height 14
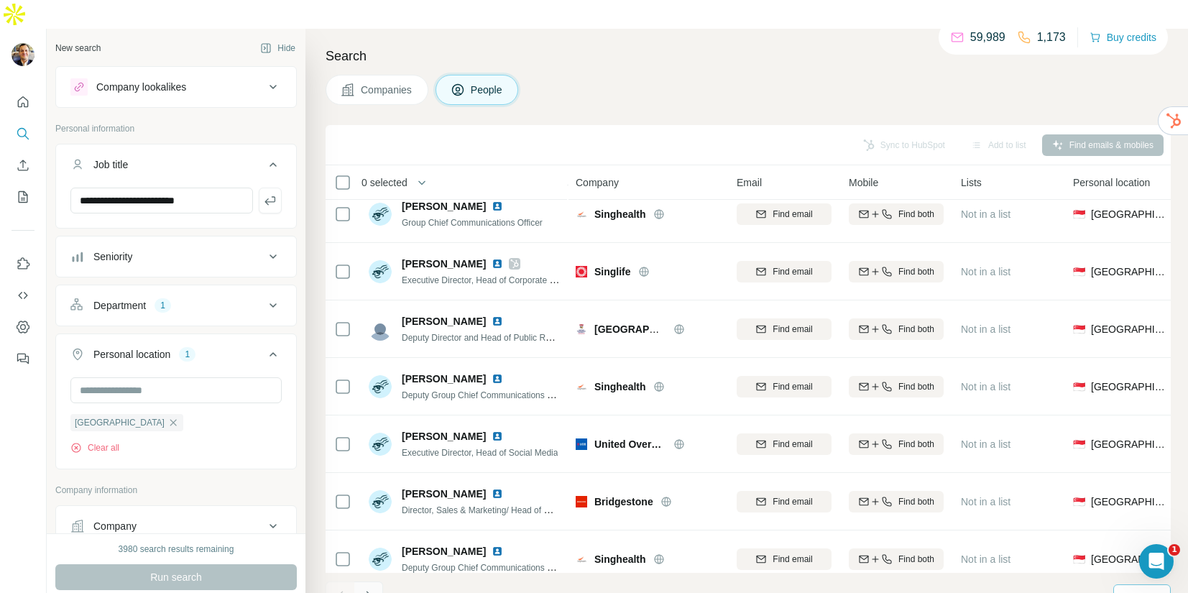
click at [377, 581] on button "Navigate to next page" at bounding box center [368, 595] width 29 height 29
drag, startPoint x: 136, startPoint y: 517, endPoint x: 111, endPoint y: 517, distance: 25.2
click at [111, 542] on div "3960 search results remaining" at bounding box center [175, 548] width 241 height 13
click at [1132, 589] on p "20" at bounding box center [1127, 596] width 11 height 14
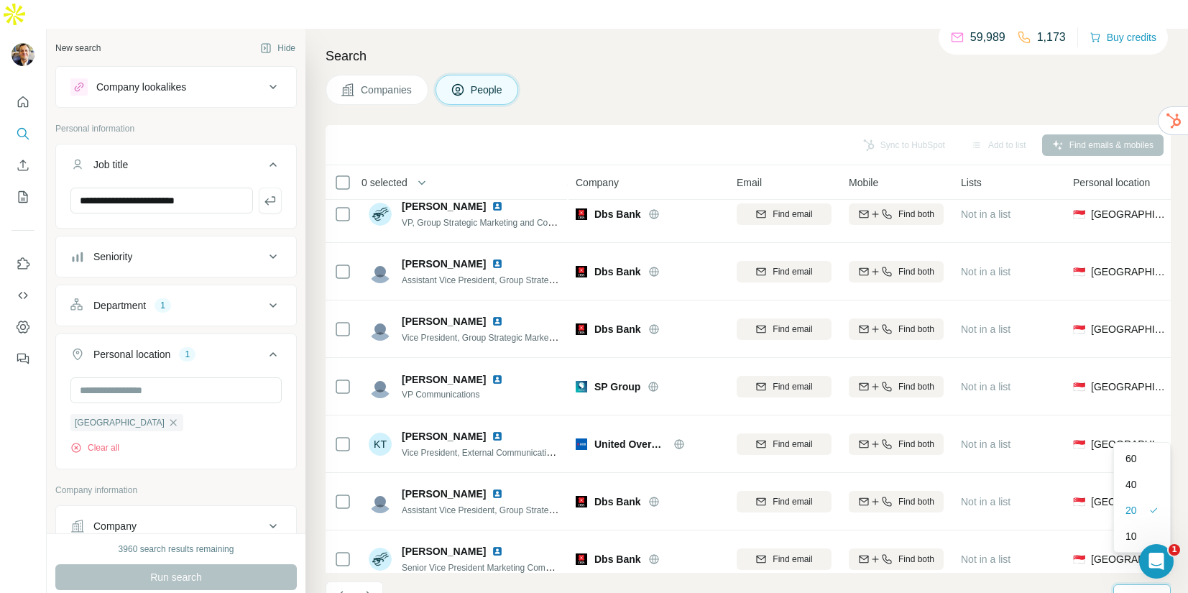
scroll to position [0, 0]
click at [1128, 589] on input at bounding box center [1143, 597] width 43 height 16
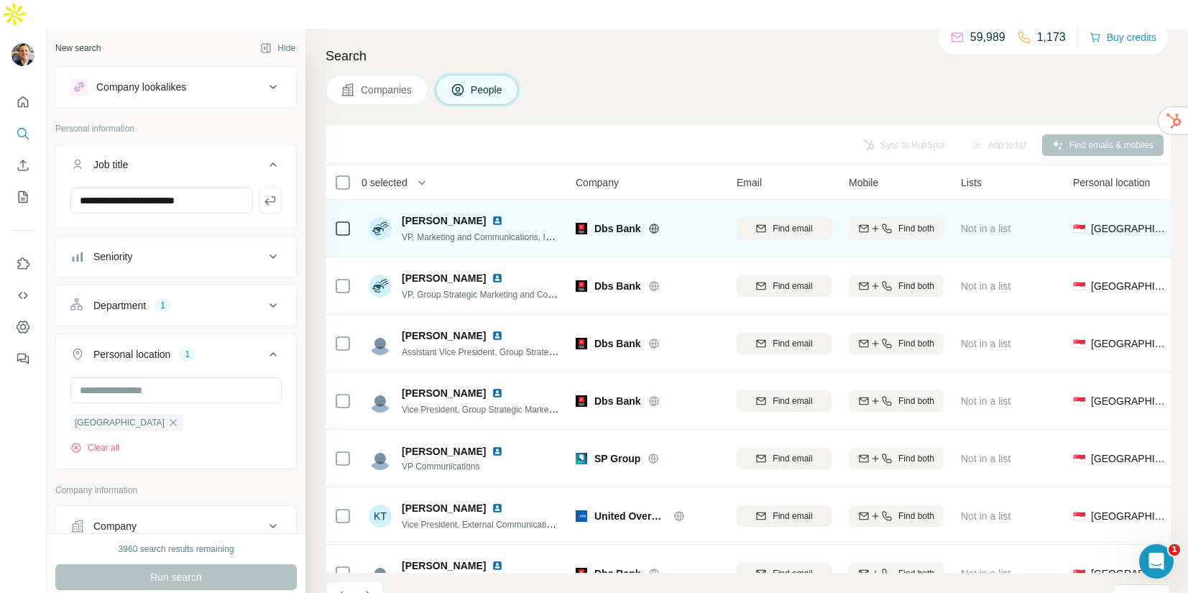
click at [381, 217] on img at bounding box center [380, 228] width 23 height 23
click at [387, 217] on img at bounding box center [380, 228] width 23 height 23
click at [491, 215] on img at bounding box center [496, 220] width 11 height 11
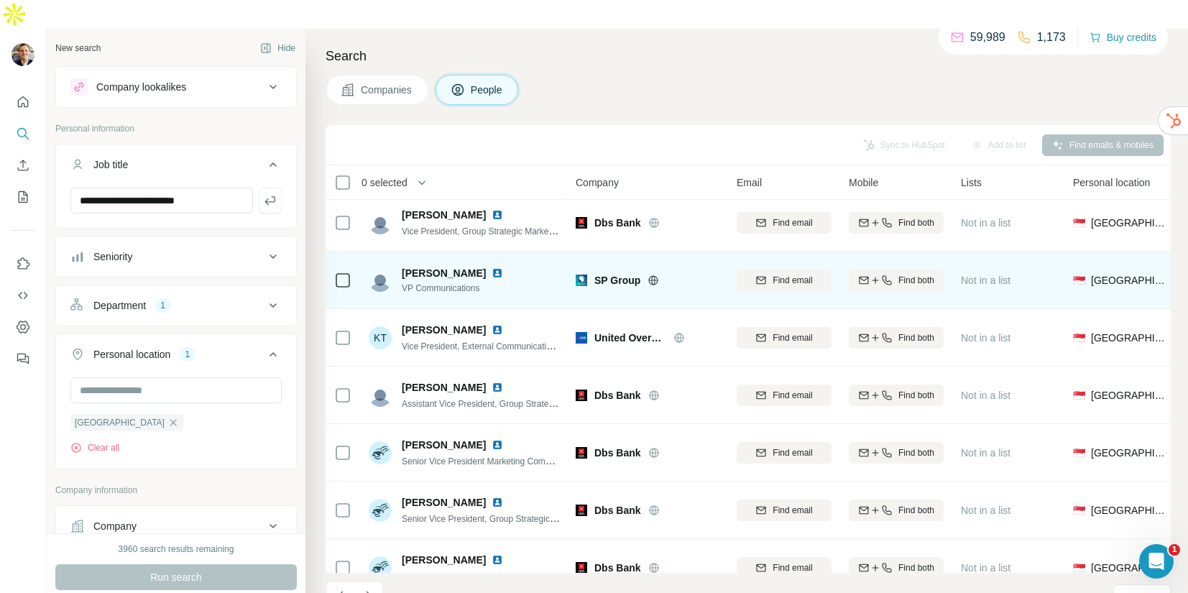
scroll to position [216, 0]
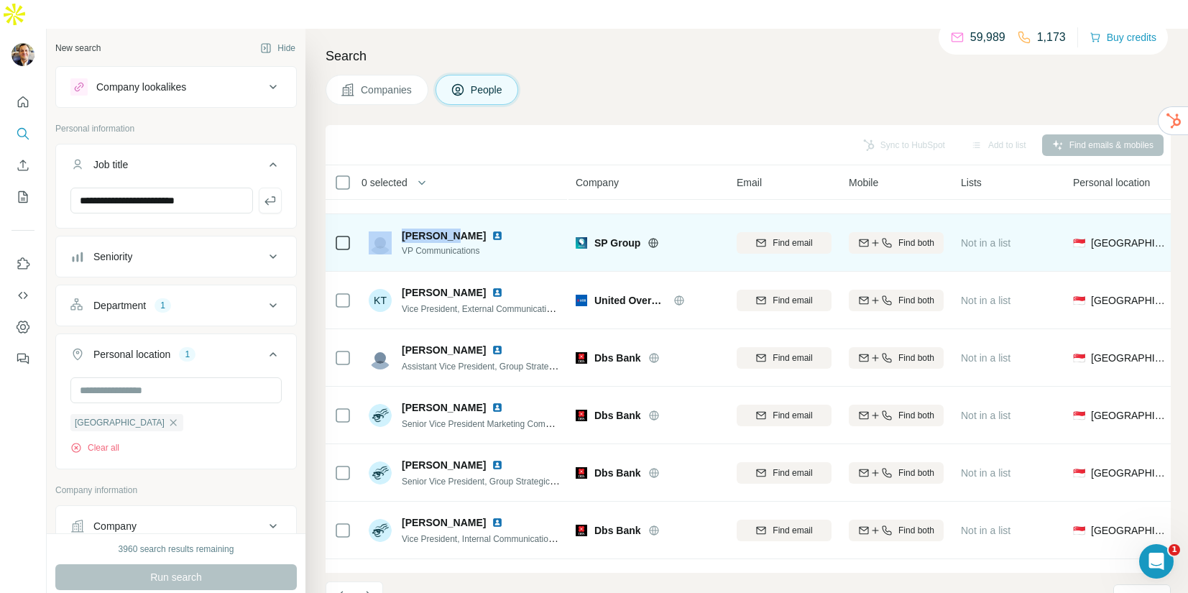
drag, startPoint x: 453, startPoint y: 205, endPoint x: 386, endPoint y: 211, distance: 67.8
click at [386, 228] on div "Joyce Tan VP Communications" at bounding box center [439, 242] width 140 height 29
copy div "Joyce Tan"
click at [519, 223] on div "Joyce Tan VP Communications" at bounding box center [464, 243] width 191 height 40
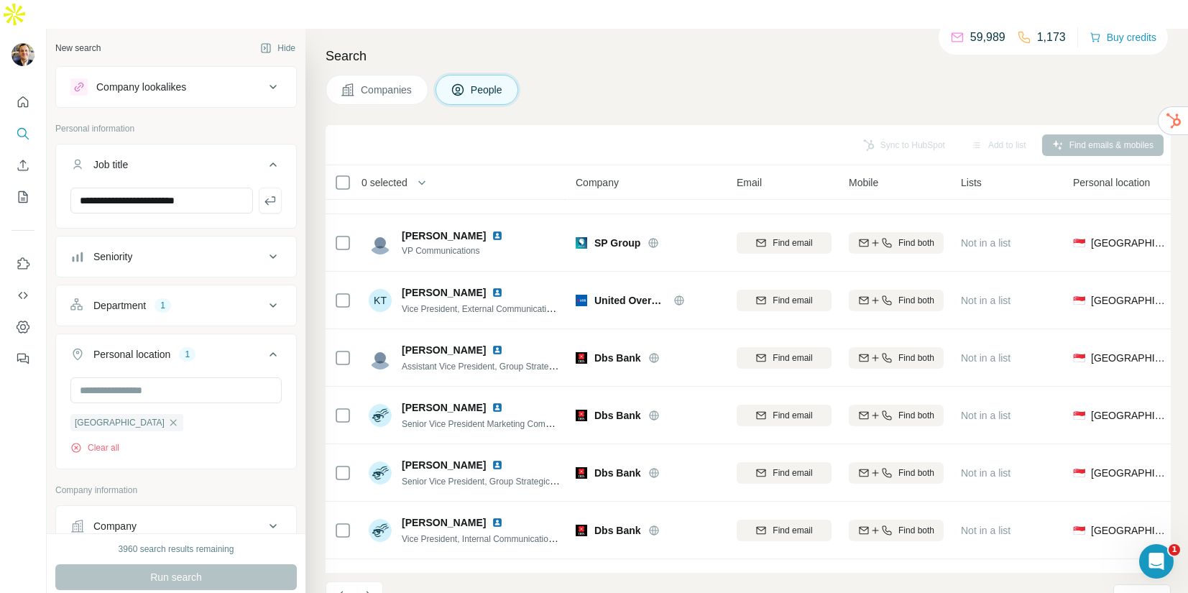
click at [209, 249] on div "Seniority" at bounding box center [167, 256] width 194 height 14
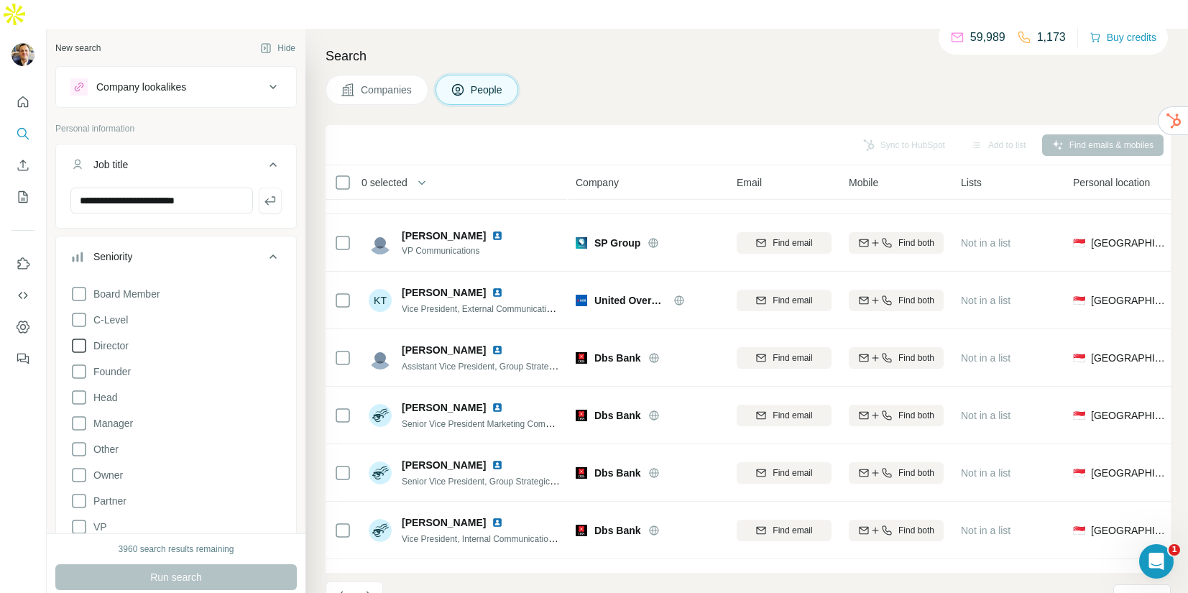
click at [111, 338] on span "Director" at bounding box center [108, 345] width 41 height 14
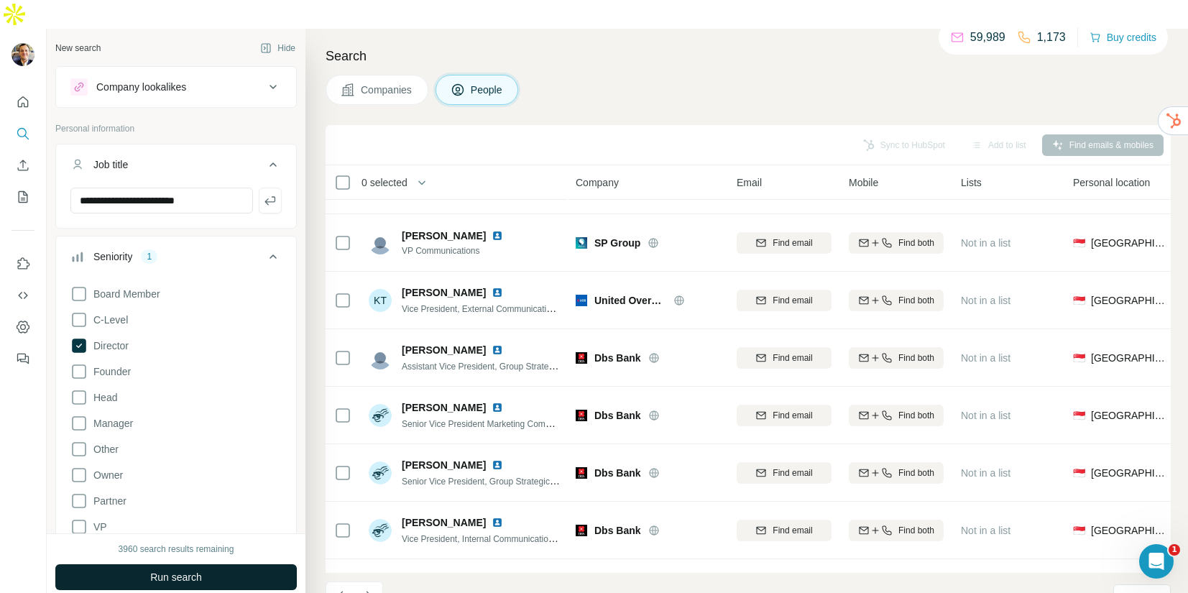
click at [188, 570] on span "Run search" at bounding box center [176, 577] width 52 height 14
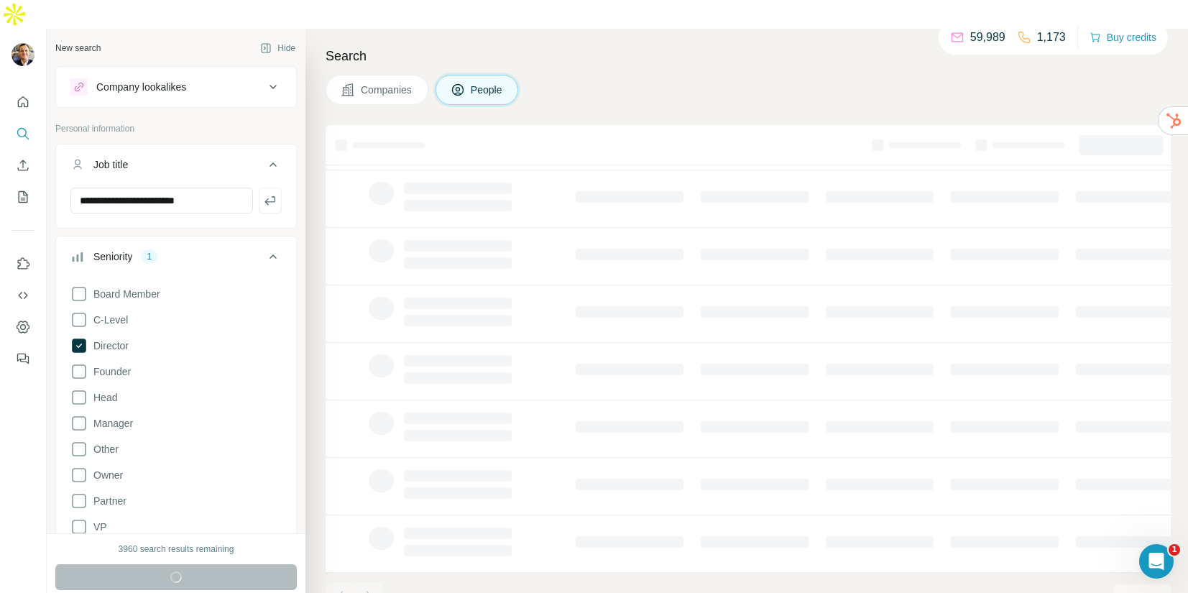
scroll to position [209, 0]
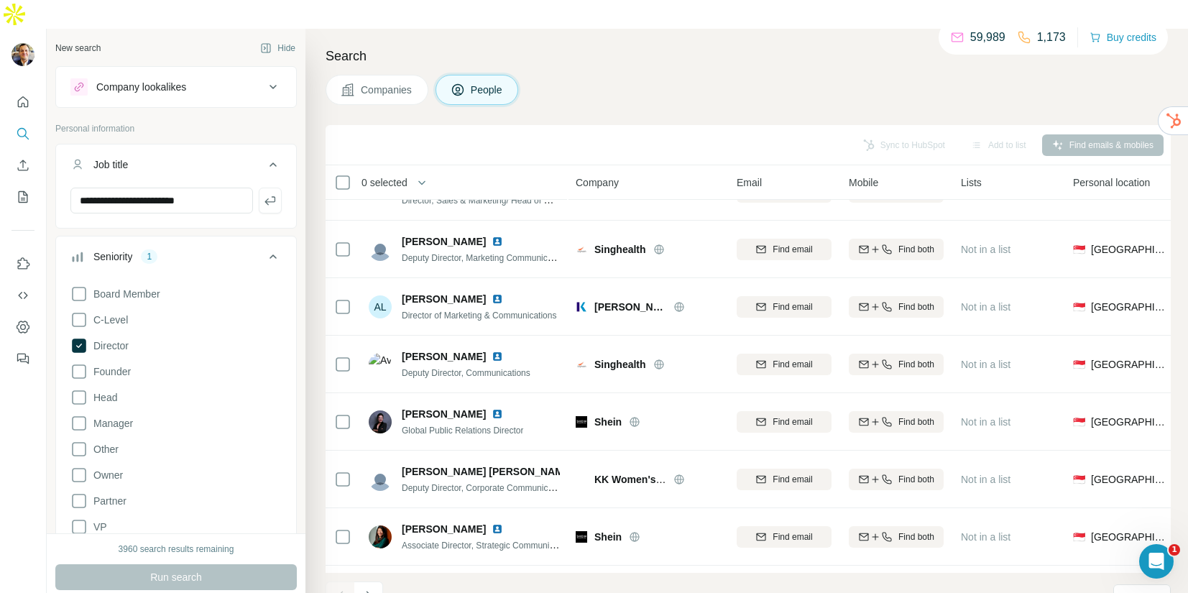
scroll to position [216, 0]
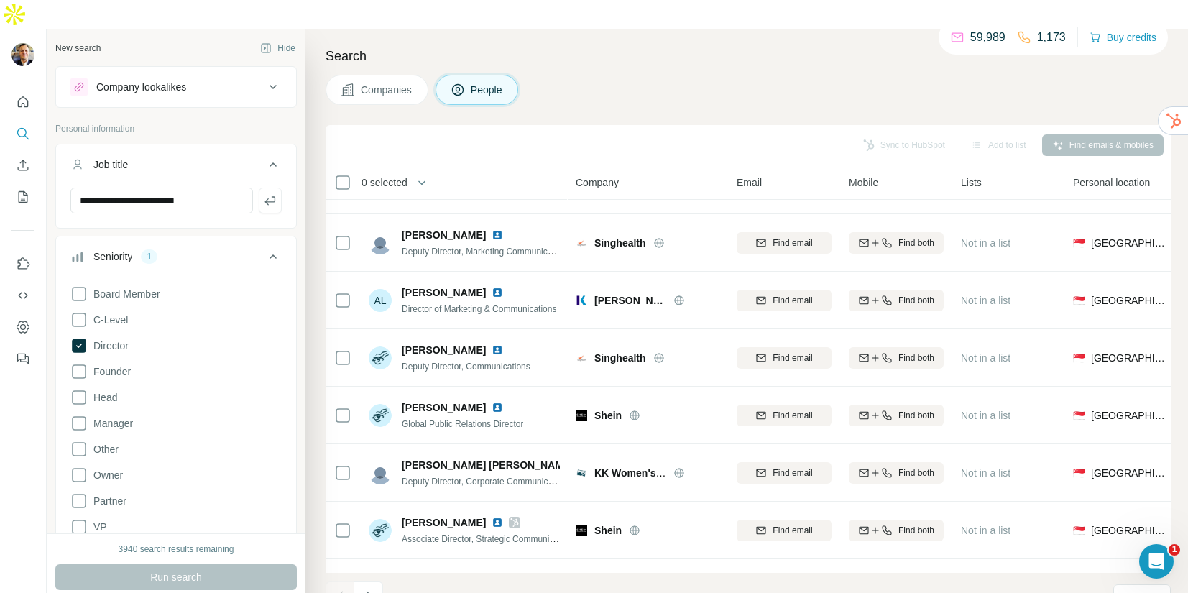
click at [668, 80] on div "Search Companies People Sync to HubSpot Add to list Find emails & mobiles 0 sel…" at bounding box center [746, 325] width 882 height 593
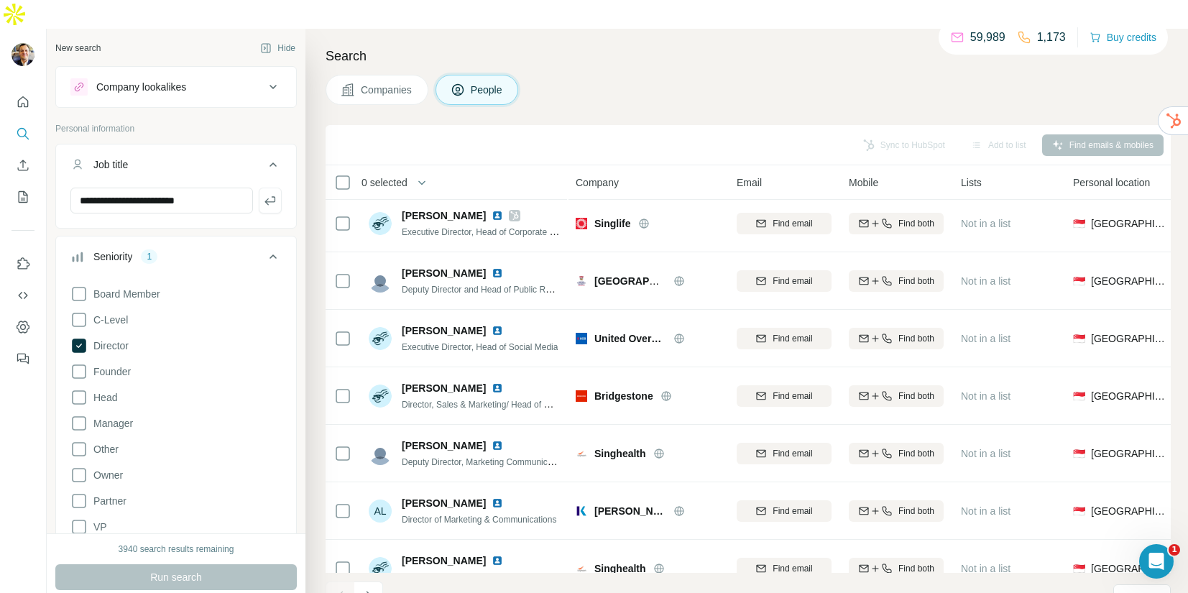
scroll to position [0, 0]
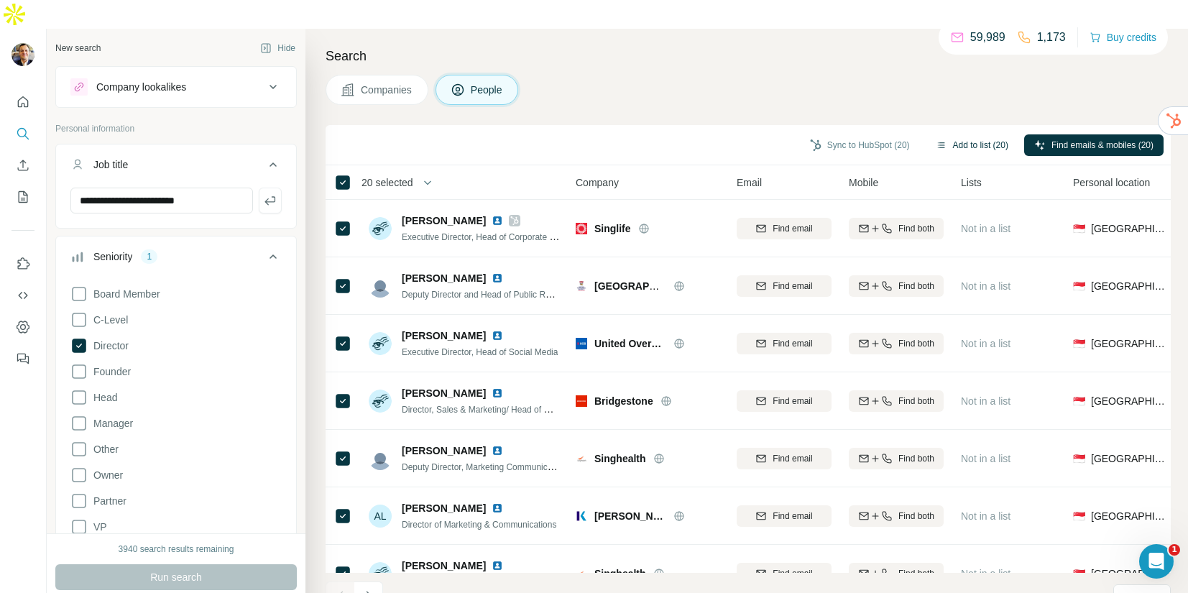
click at [951, 134] on button "Add to list (20)" at bounding box center [971, 145] width 93 height 22
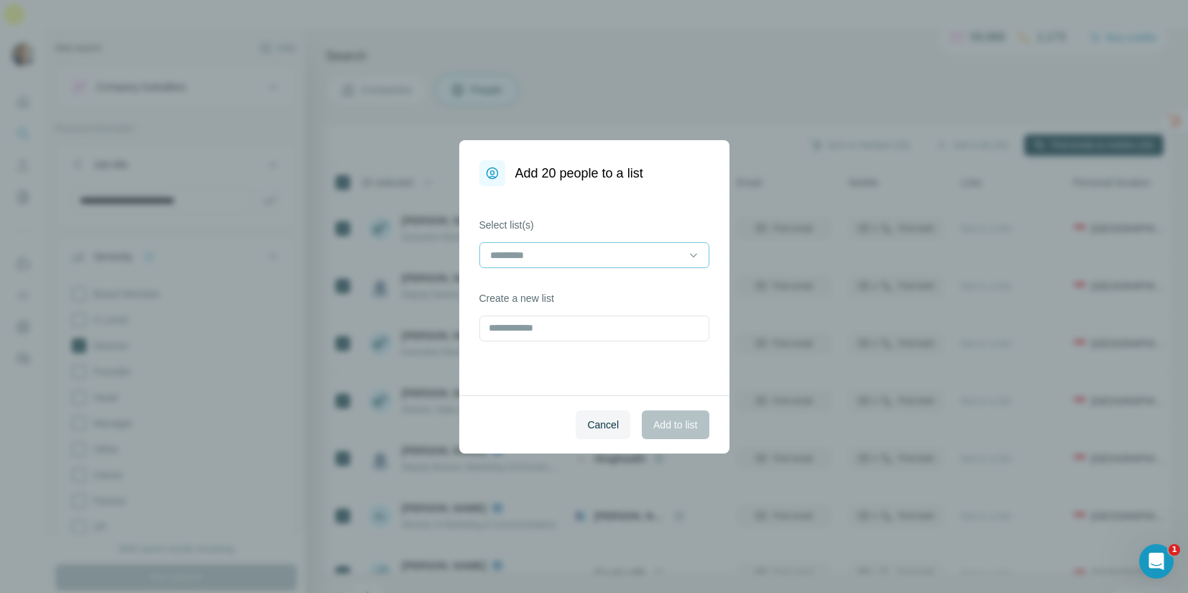
click at [605, 249] on input at bounding box center [586, 255] width 194 height 16
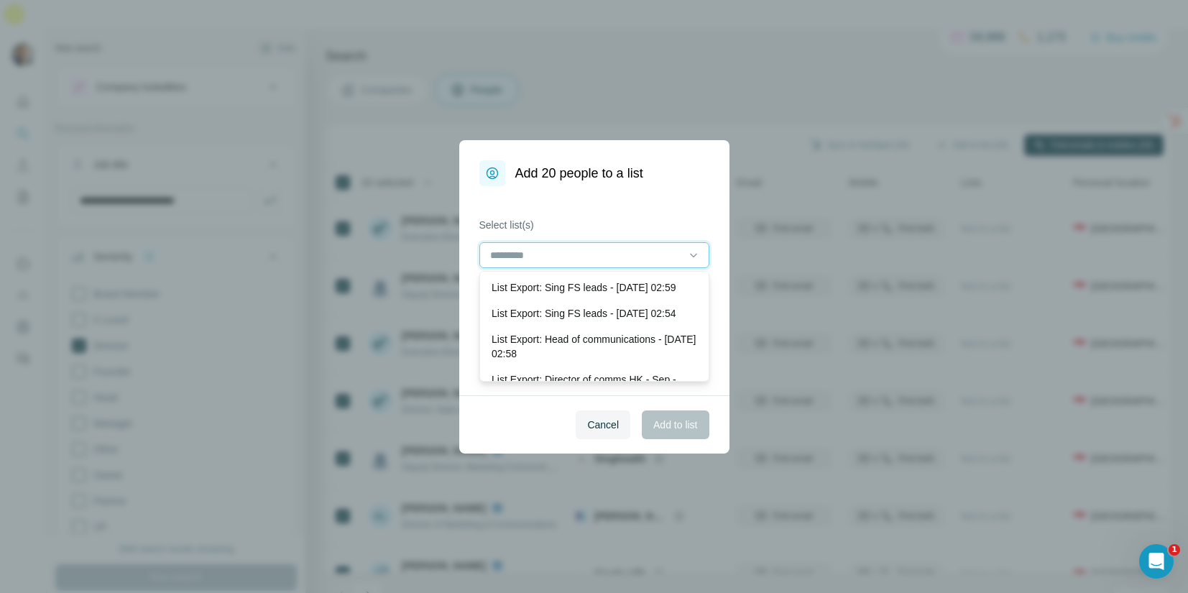
click at [605, 250] on input at bounding box center [586, 255] width 194 height 16
click at [604, 254] on input at bounding box center [586, 255] width 194 height 16
click at [657, 182] on div "Add 20 people to a list" at bounding box center [594, 163] width 270 height 46
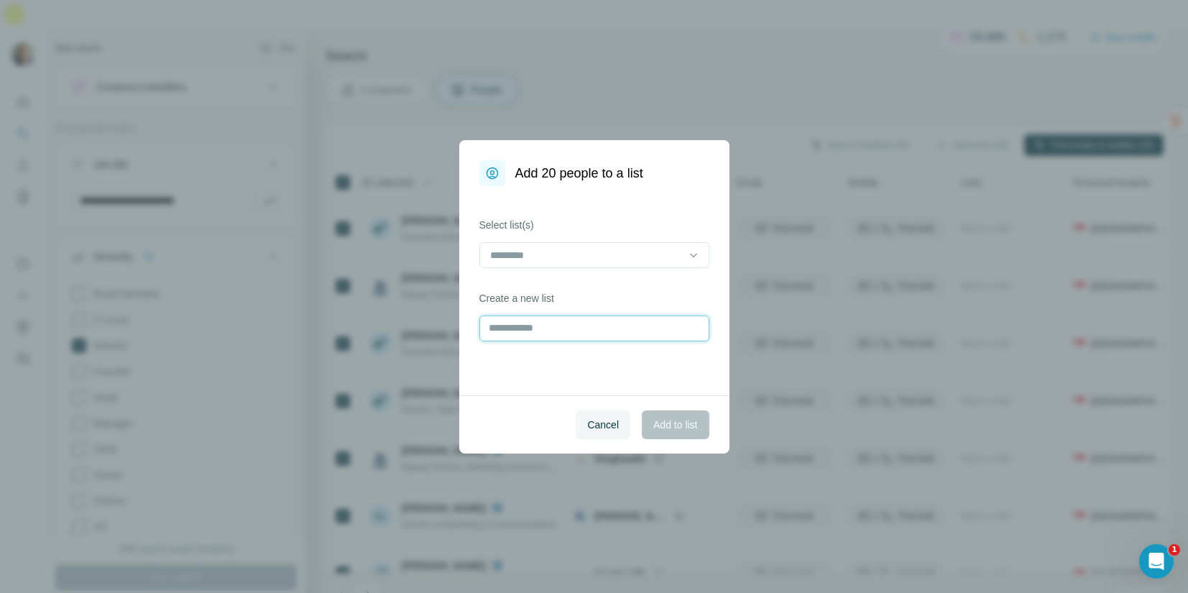
click at [557, 332] on input "text" at bounding box center [594, 328] width 230 height 26
type input "**********"
click at [695, 438] on button "Add to list" at bounding box center [675, 424] width 67 height 29
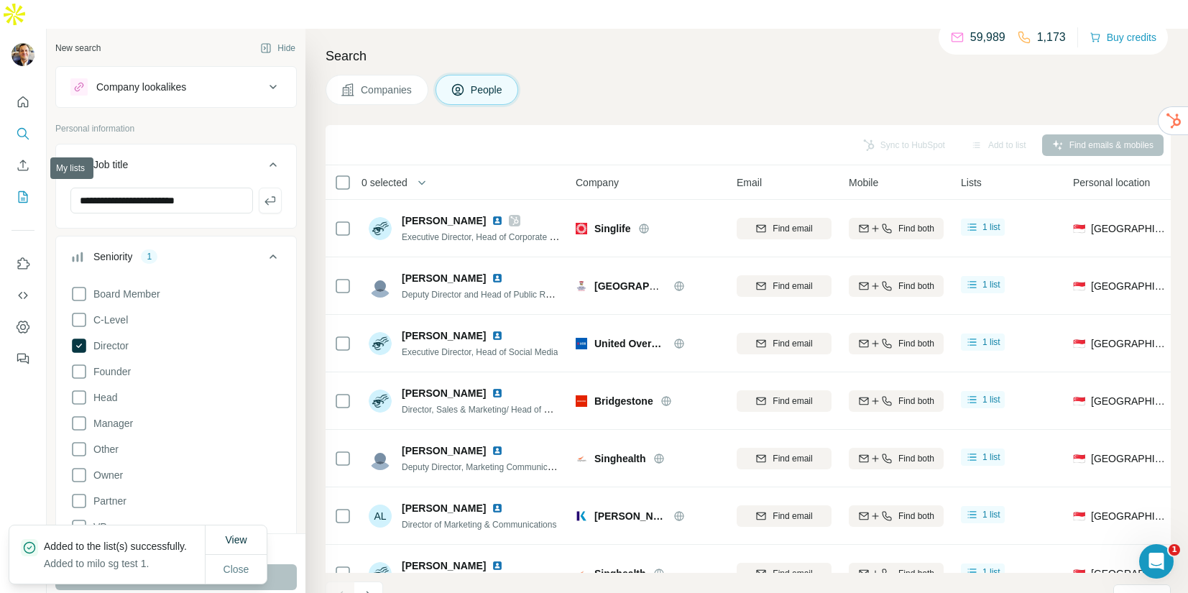
click at [25, 184] on button "My lists" at bounding box center [22, 197] width 23 height 26
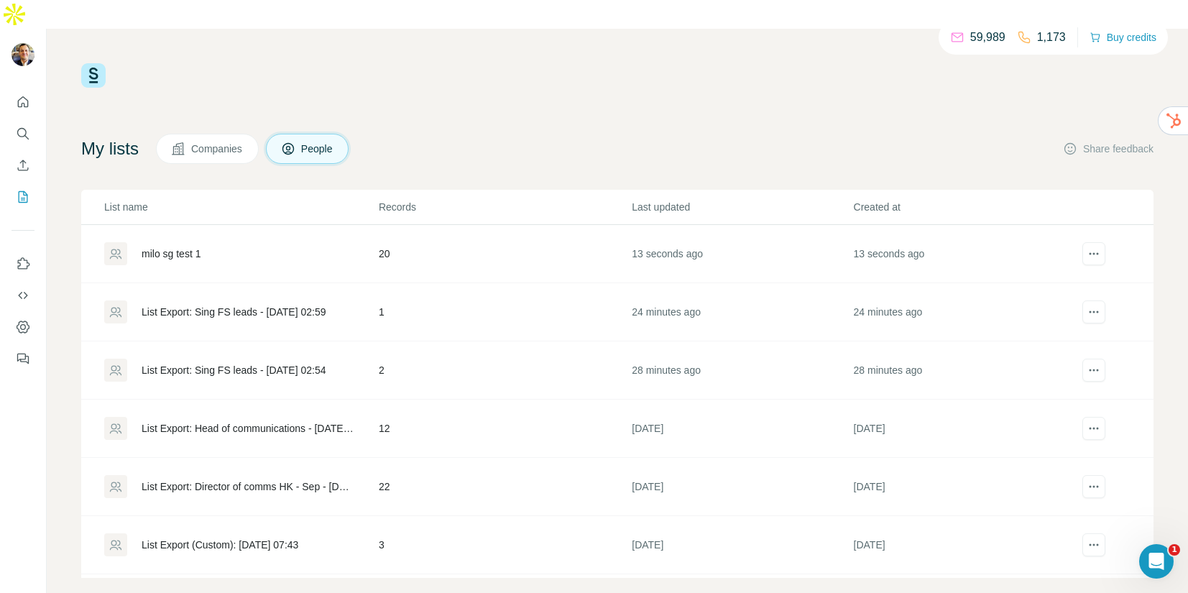
click at [176, 246] on div "milo sg test 1" at bounding box center [171, 253] width 59 height 14
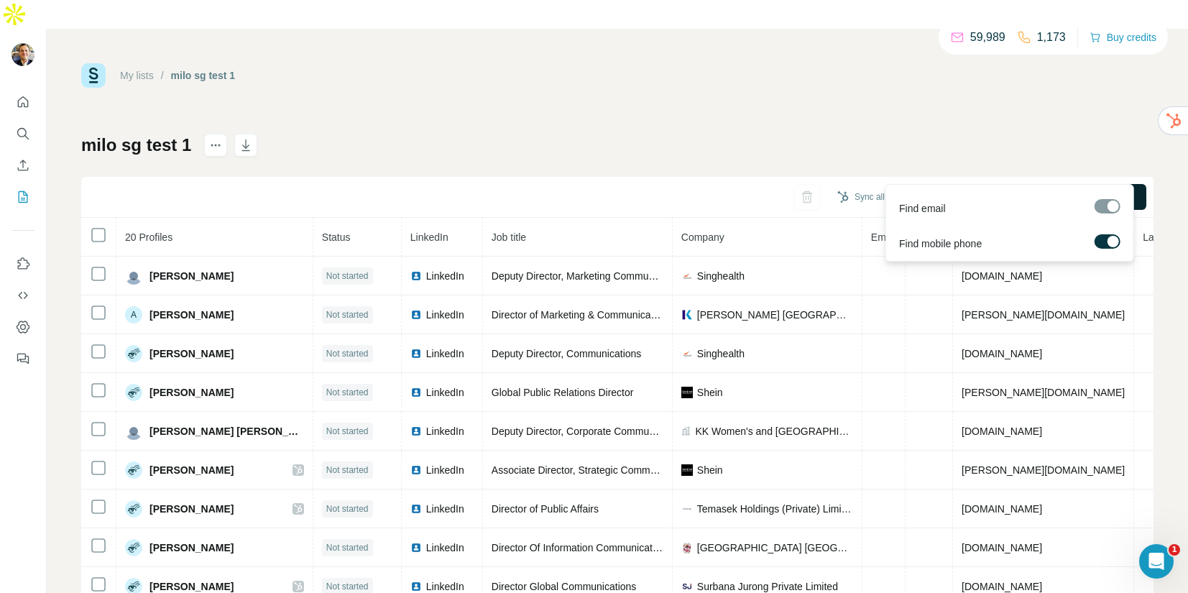
click at [1051, 190] on span "Find all emails & mobiles (20)" at bounding box center [1064, 197] width 132 height 14
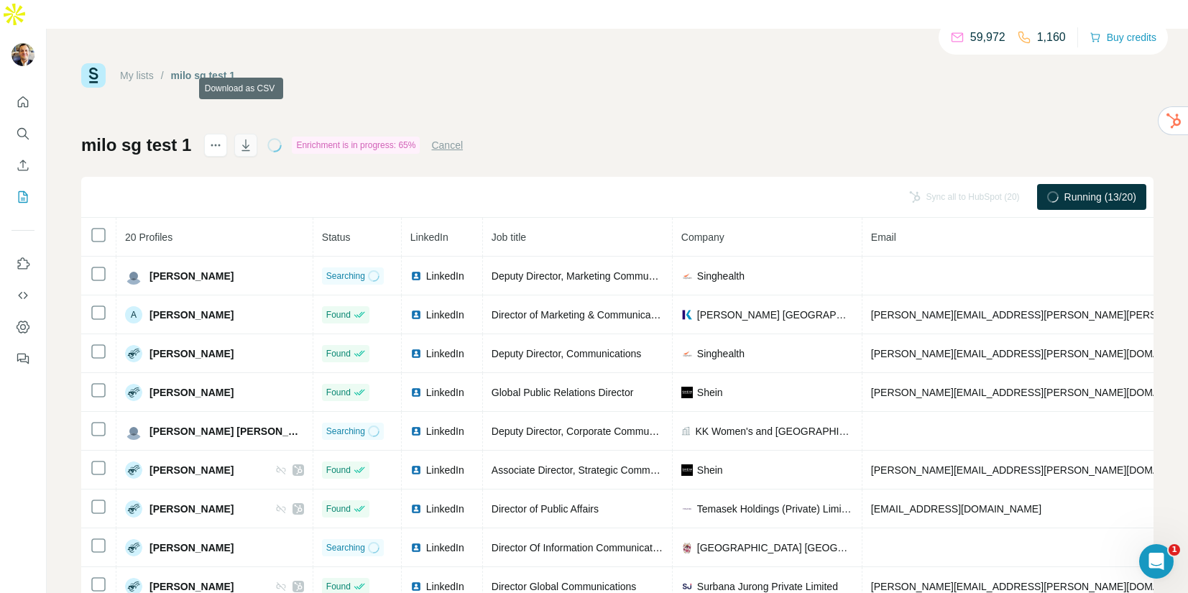
click at [244, 138] on icon "button" at bounding box center [246, 145] width 14 height 14
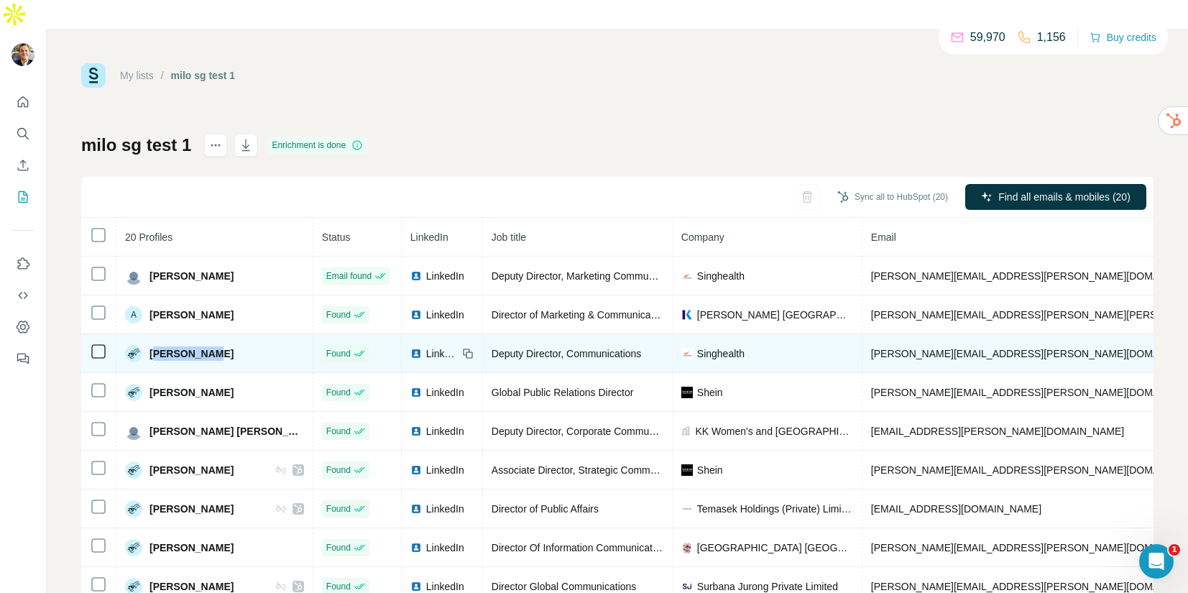
drag, startPoint x: 214, startPoint y: 328, endPoint x: 154, endPoint y: 325, distance: 59.7
click at [154, 345] on div "Arthur Wong" at bounding box center [214, 353] width 179 height 17
drag, startPoint x: 704, startPoint y: 328, endPoint x: 626, endPoint y: 333, distance: 77.7
click at [672, 334] on td "Singhealth" at bounding box center [767, 353] width 190 height 39
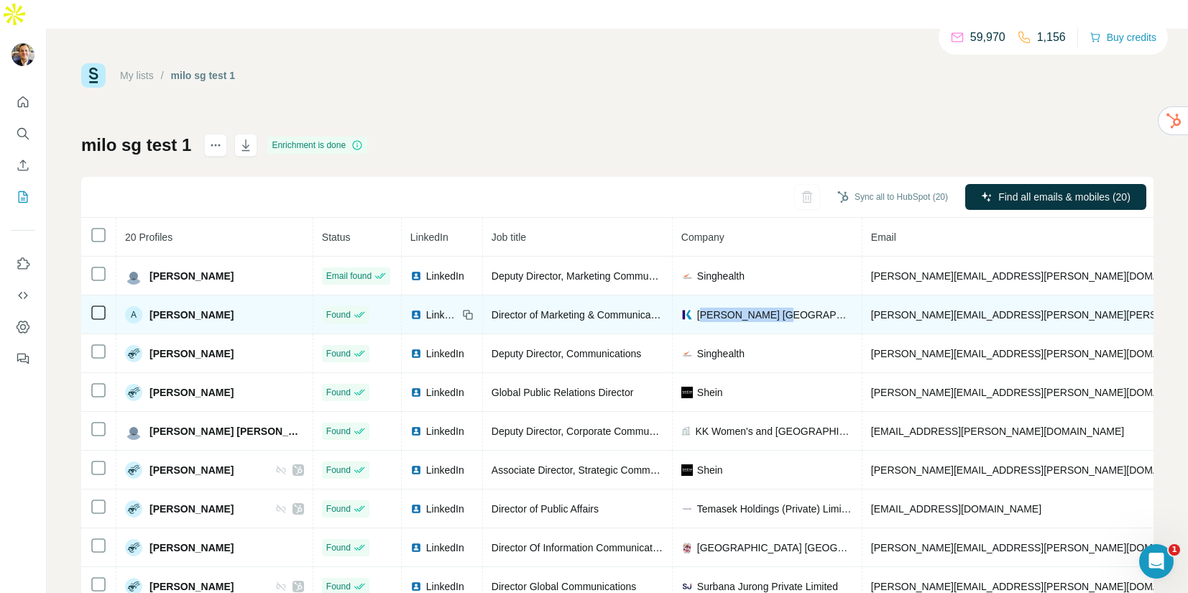
drag, startPoint x: 719, startPoint y: 278, endPoint x: 635, endPoint y: 277, distance: 84.1
click at [672, 295] on td "Kaplan Singapore" at bounding box center [767, 314] width 190 height 39
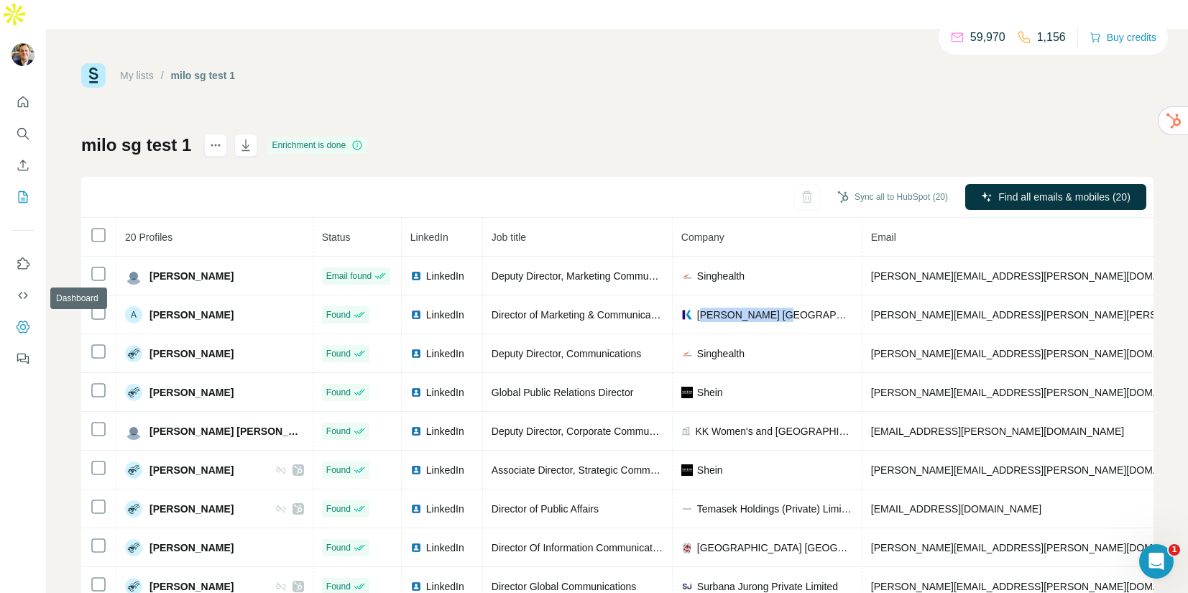
click at [24, 324] on icon "Dashboard" at bounding box center [23, 327] width 6 height 6
